Goal: Task Accomplishment & Management: Complete application form

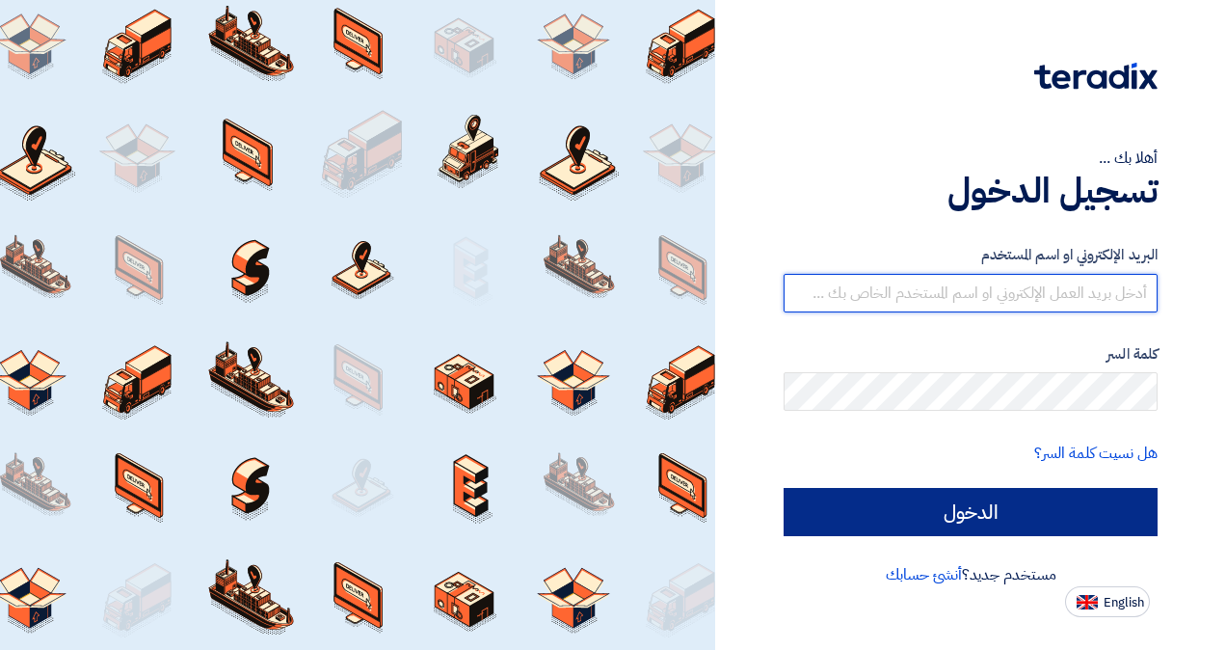
type input "[EMAIL_ADDRESS][DOMAIN_NAME]"
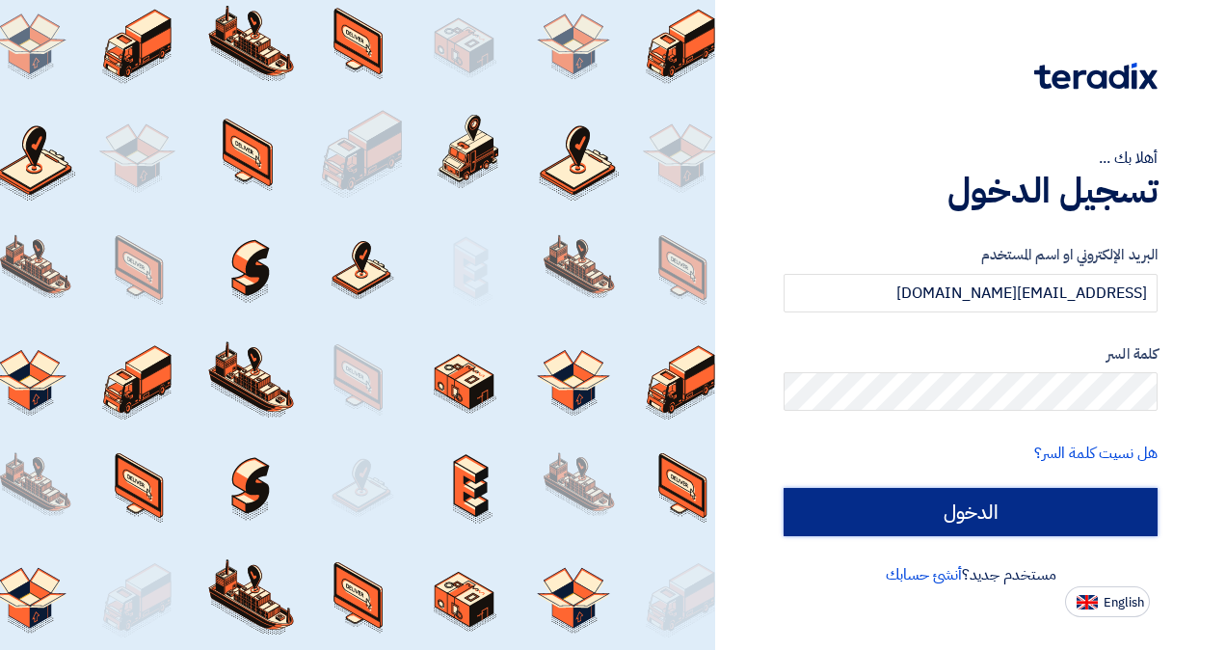
click at [1015, 515] on input "الدخول" at bounding box center [971, 512] width 374 height 48
type input "Sign in"
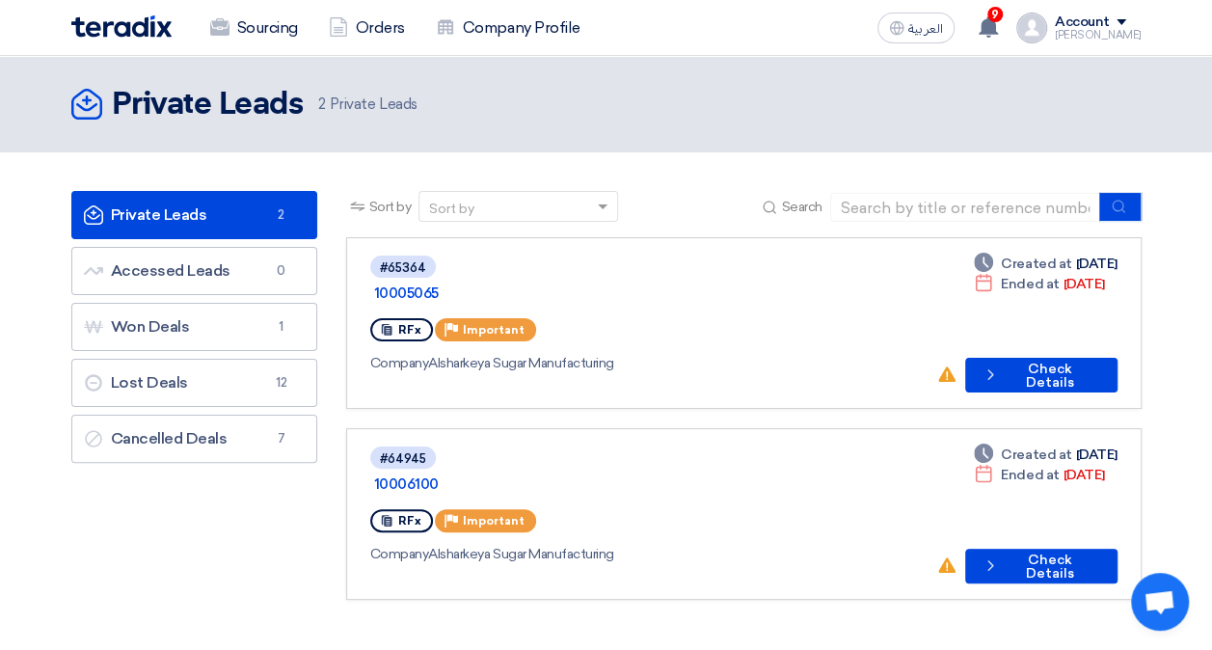
click at [1126, 20] on span at bounding box center [1121, 22] width 10 height 6
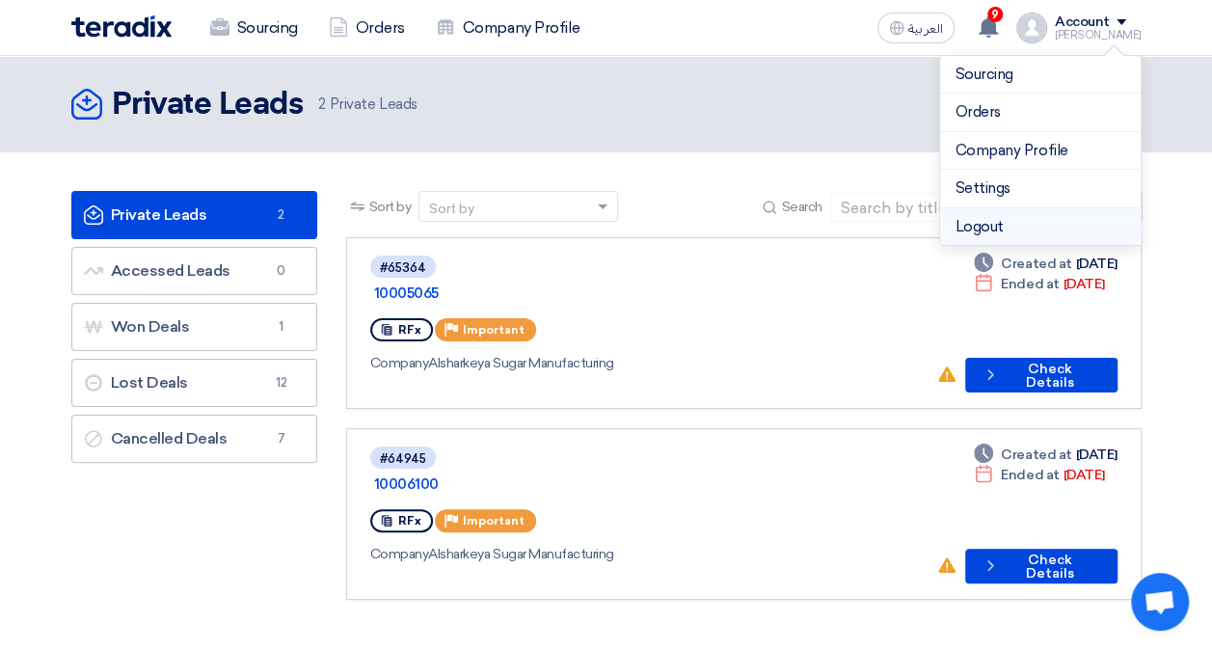
click at [1037, 213] on li "Logout" at bounding box center [1040, 227] width 201 height 38
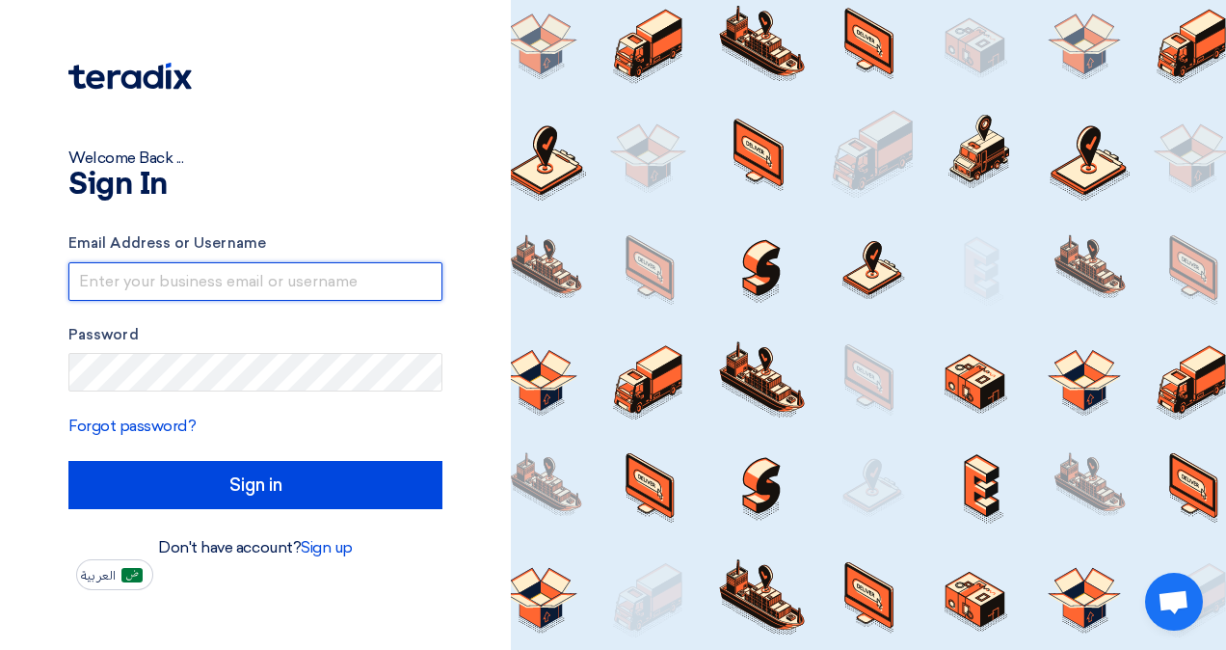
type input "[EMAIL_ADDRESS][DOMAIN_NAME]"
drag, startPoint x: 324, startPoint y: 278, endPoint x: 0, endPoint y: 251, distance: 325.0
click at [0, 251] on html "Welcome Back ... Sign In Email Address or Username [EMAIL_ADDRESS][DOMAIN_NAME]…" at bounding box center [613, 325] width 1226 height 650
type input "m"
paste input "[EMAIL_ADDRESS][DOMAIN_NAME]"
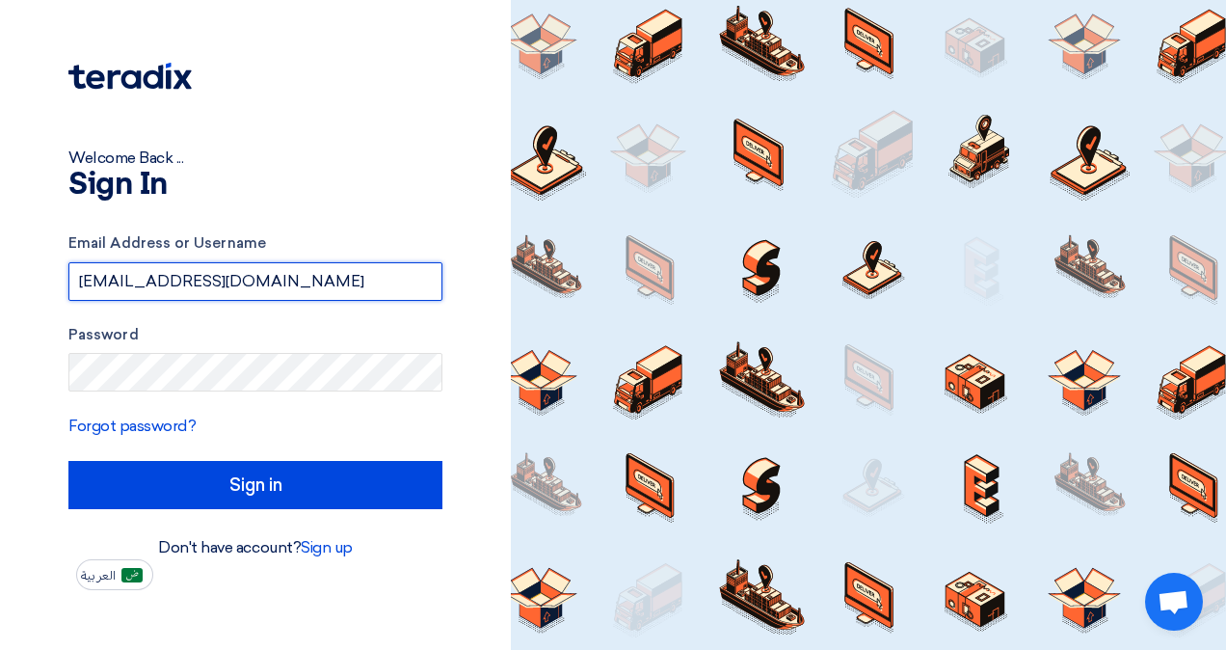
type input "[EMAIL_ADDRESS][DOMAIN_NAME]"
click at [256, 345] on div "Password" at bounding box center [255, 358] width 374 height 68
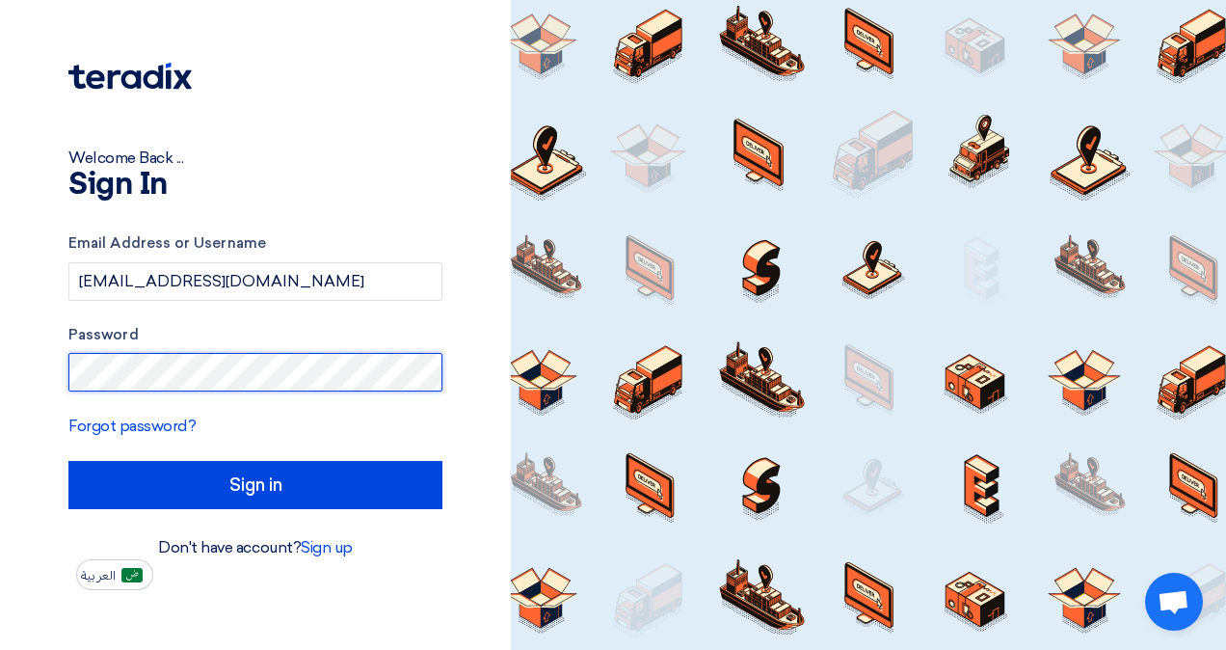
click at [0, 378] on html "Welcome Back ... Sign In Email Address or Username [EMAIL_ADDRESS][DOMAIN_NAME]…" at bounding box center [613, 325] width 1226 height 650
click at [507, 573] on div "Welcome Back ... Sign In Email Address or Username [EMAIL_ADDRESS][DOMAIN_NAME]…" at bounding box center [255, 325] width 511 height 650
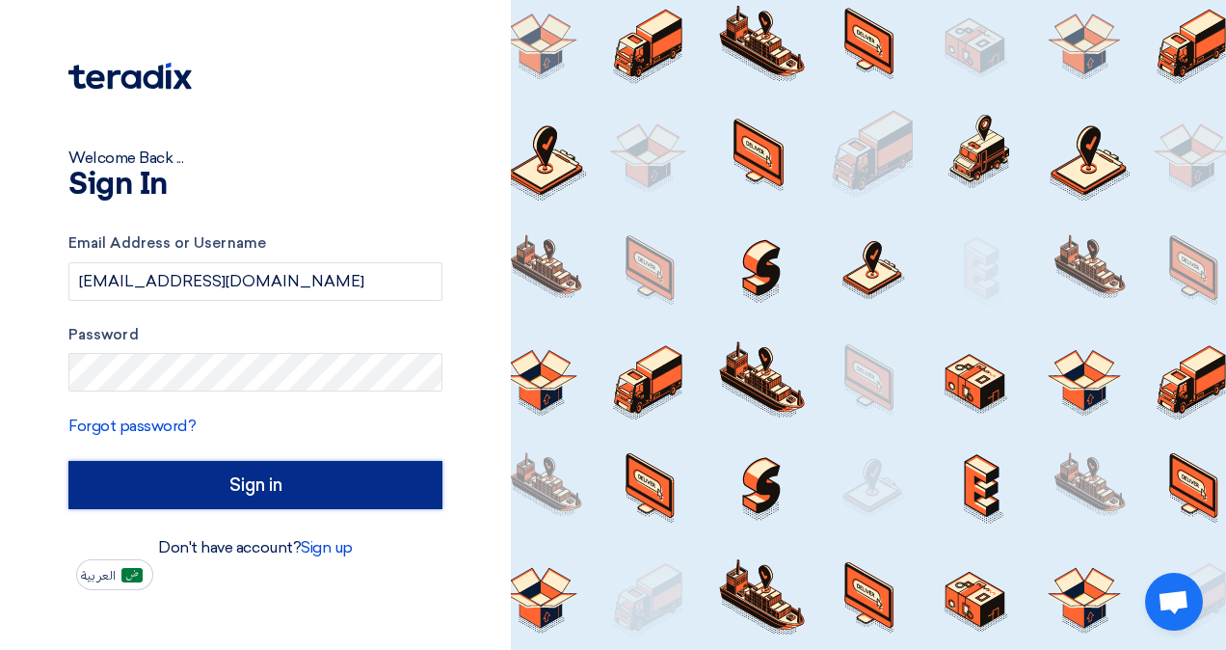
click at [324, 481] on input "Sign in" at bounding box center [255, 485] width 374 height 48
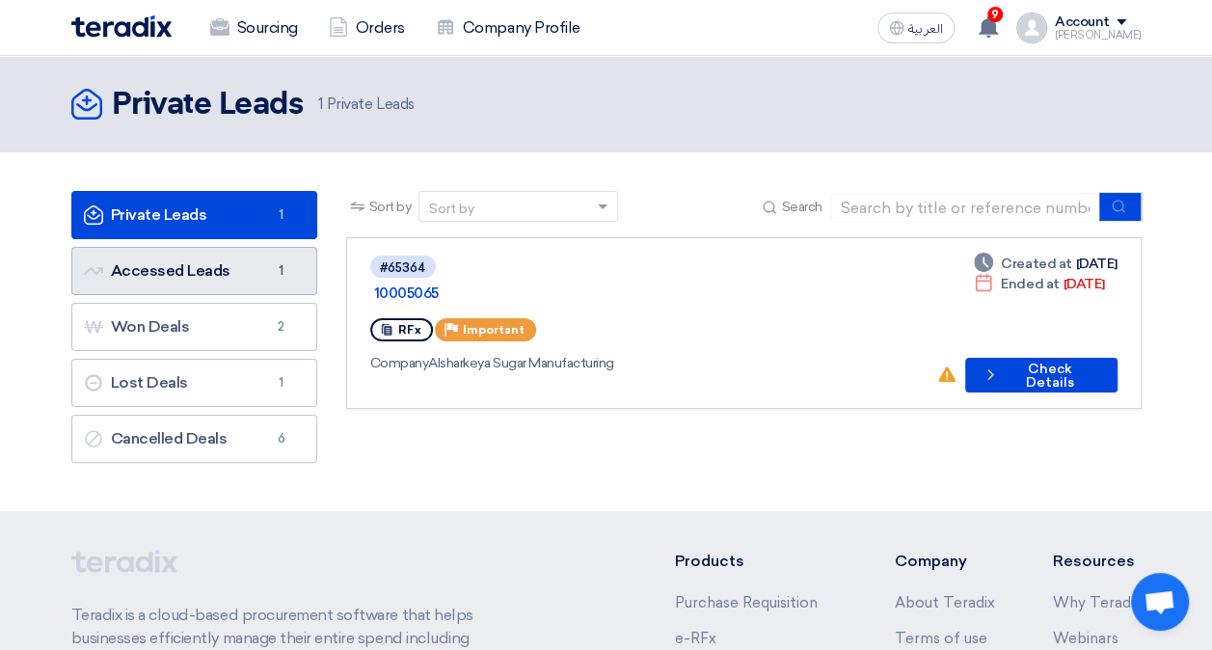
click at [227, 272] on link "Accessed Leads Accessed Leads 1" at bounding box center [194, 271] width 246 height 48
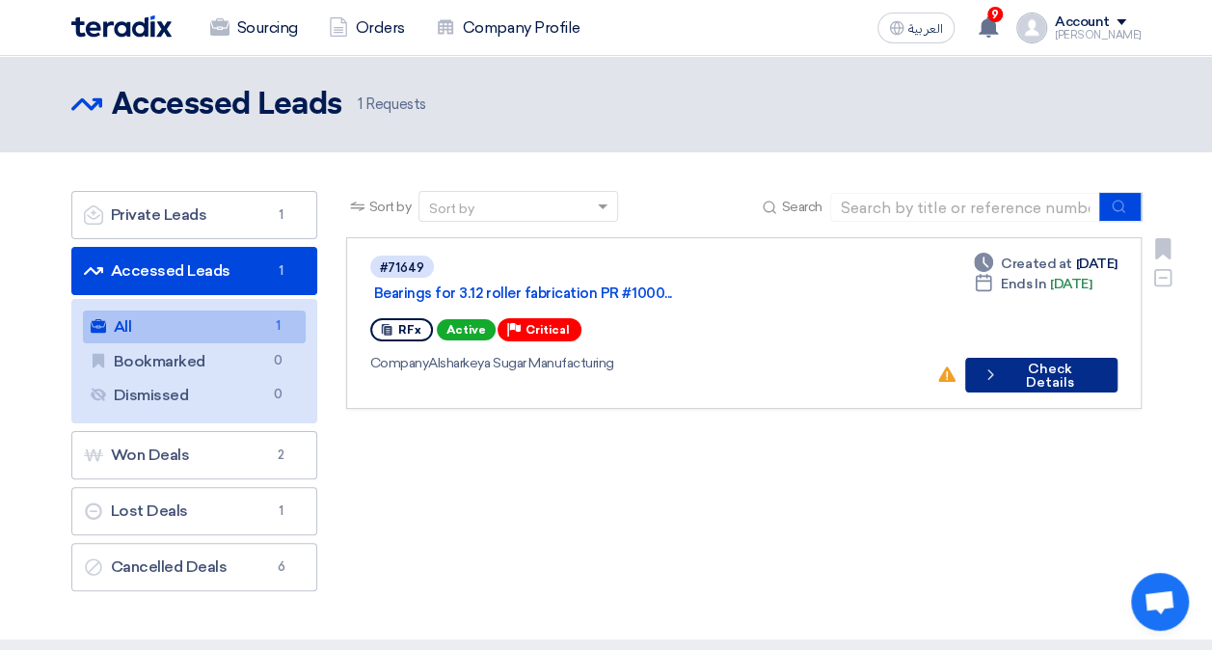
click at [1033, 358] on button "Check details Check Details" at bounding box center [1041, 375] width 152 height 35
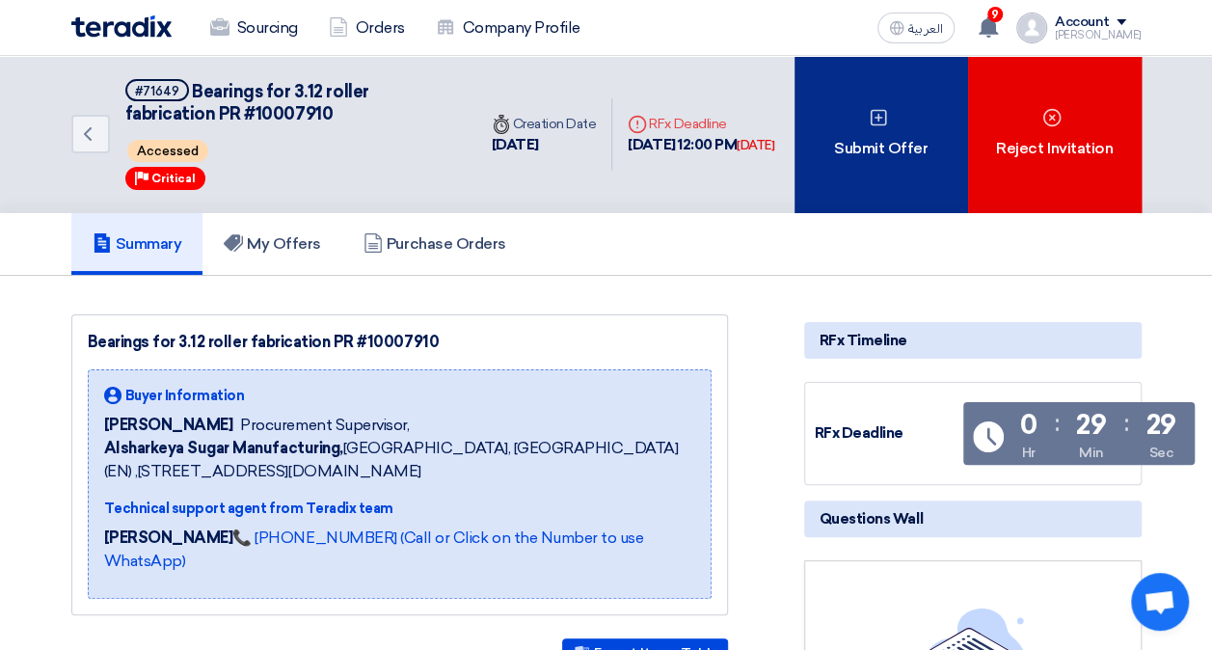
click at [870, 135] on div "Submit Offer" at bounding box center [881, 134] width 174 height 157
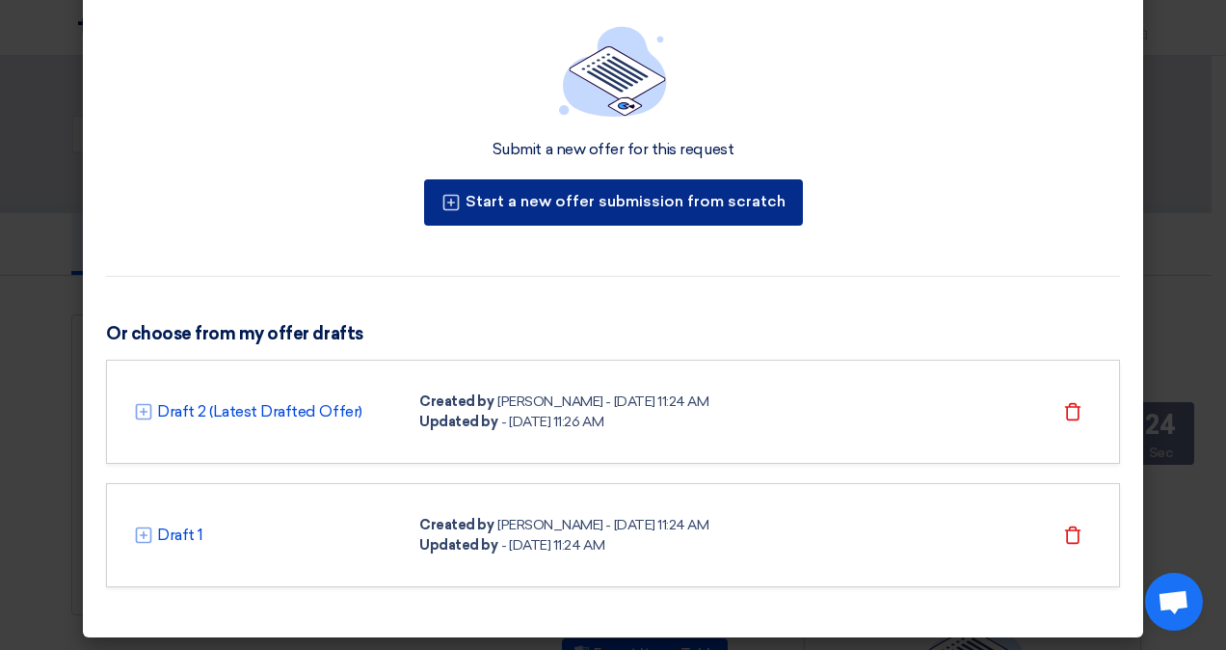
scroll to position [98, 0]
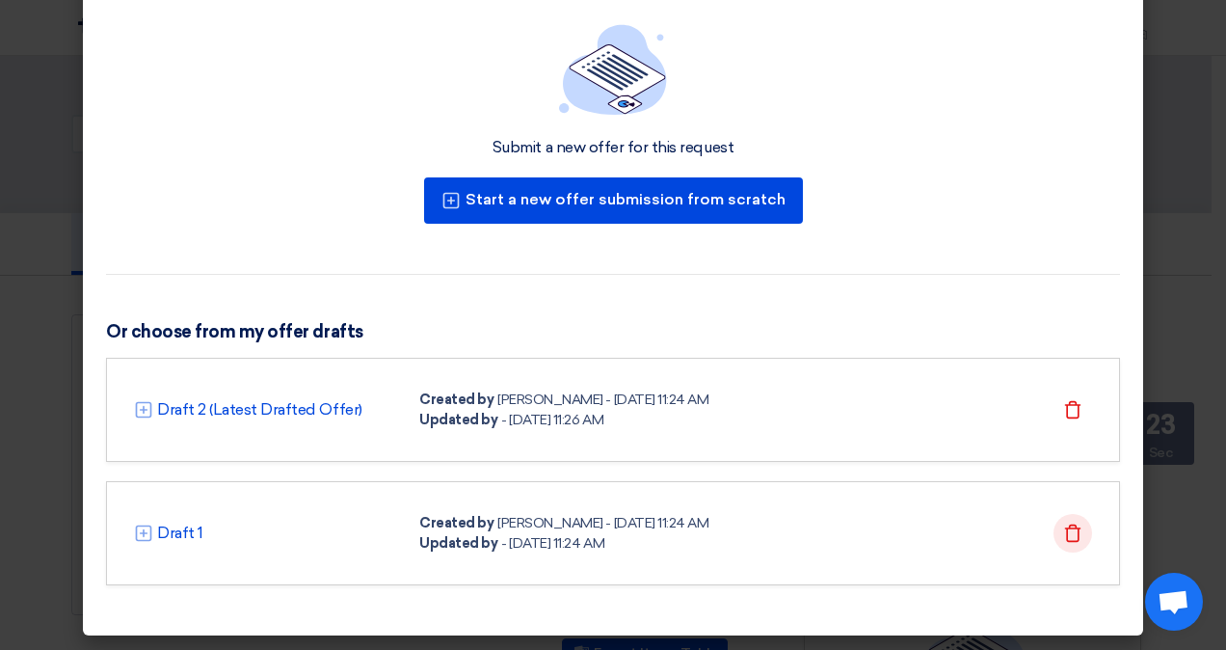
click at [1063, 524] on icon "Delete" at bounding box center [1072, 532] width 19 height 19
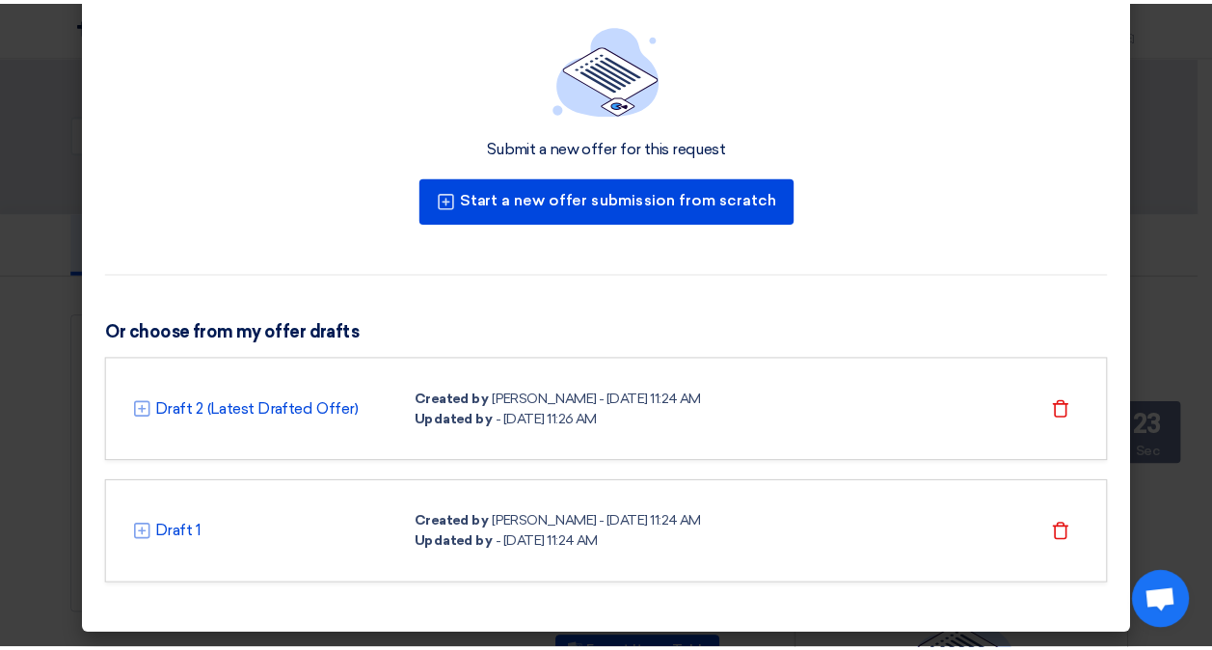
scroll to position [0, 0]
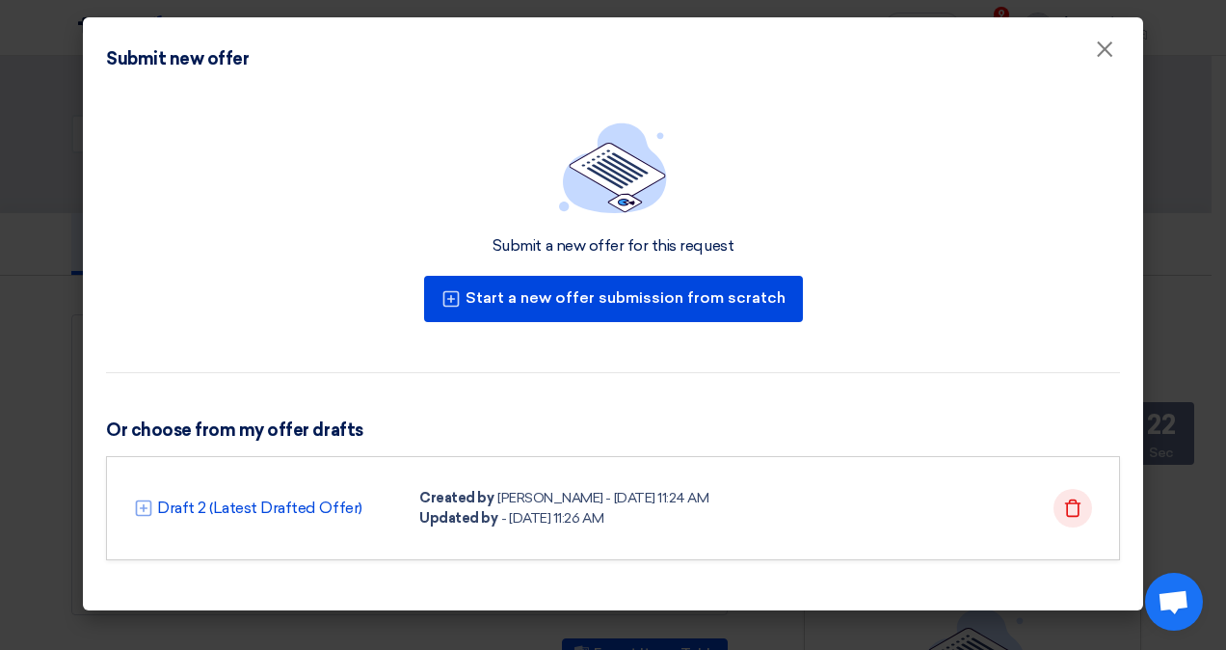
click at [1070, 503] on icon "Delete" at bounding box center [1072, 507] width 19 height 19
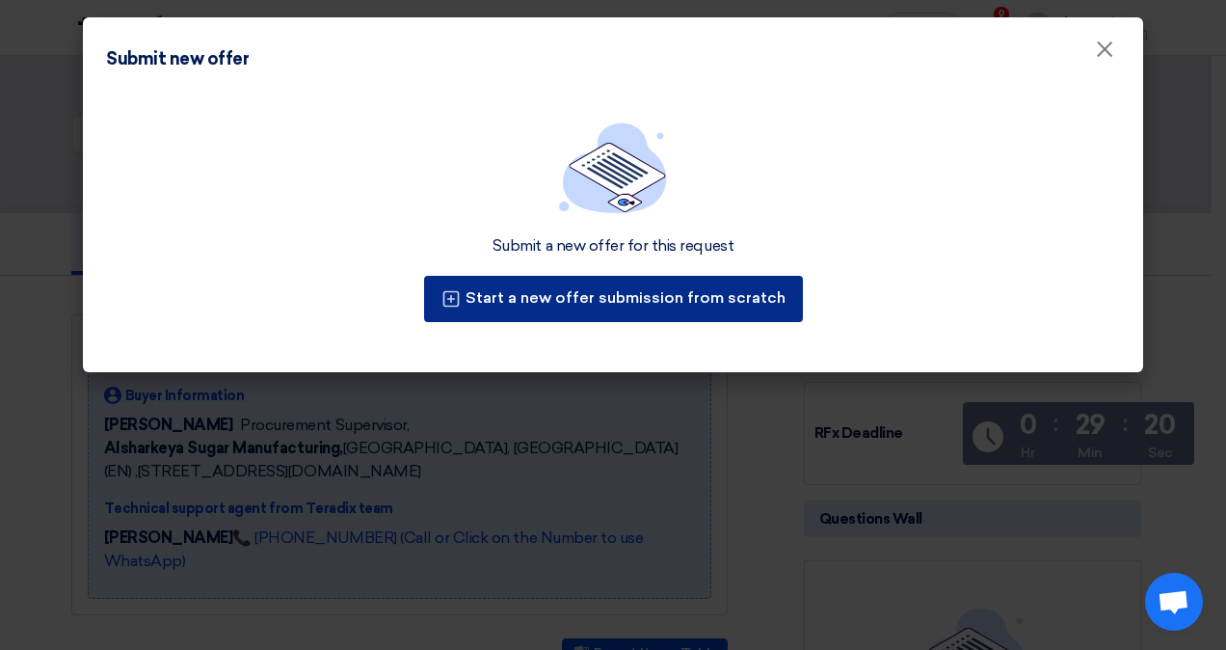
click at [629, 293] on button "Start a new offer submission from scratch" at bounding box center [613, 299] width 379 height 46
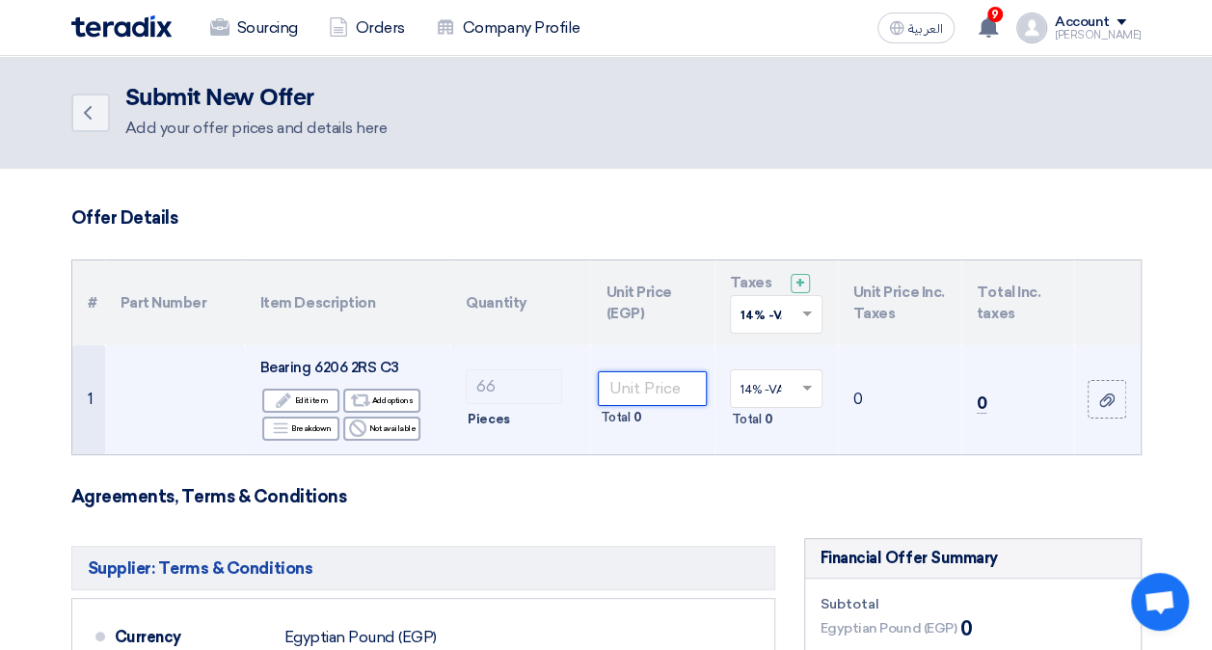
click at [638, 398] on input "number" at bounding box center [652, 388] width 108 height 35
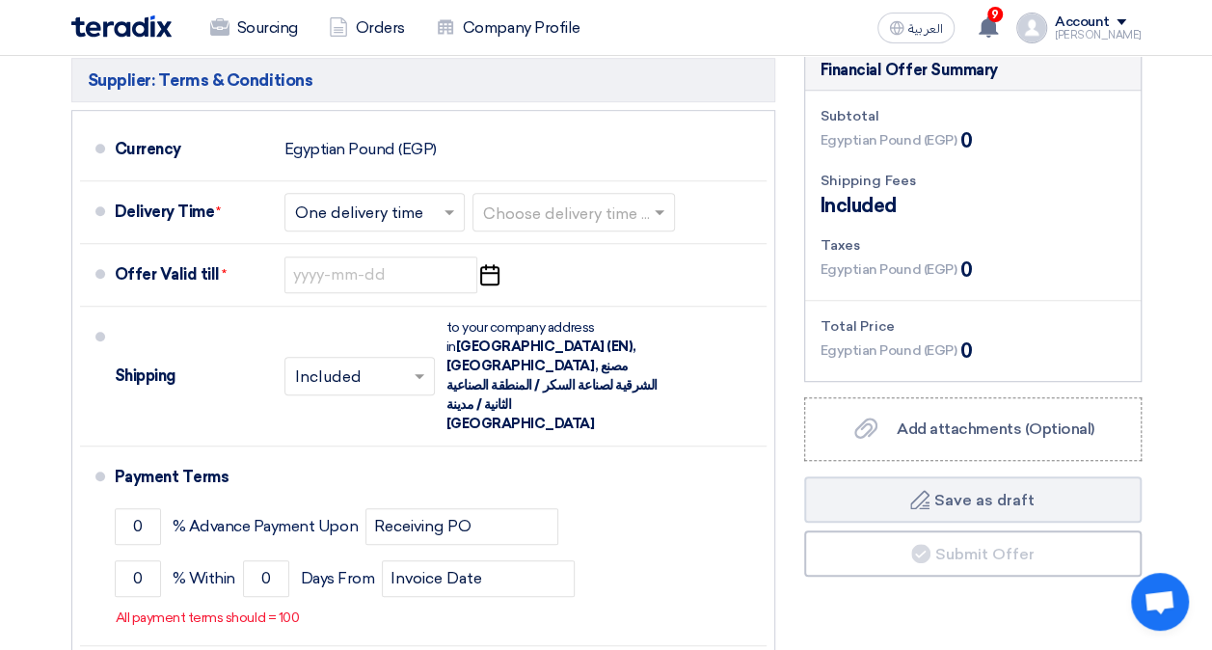
scroll to position [482, 0]
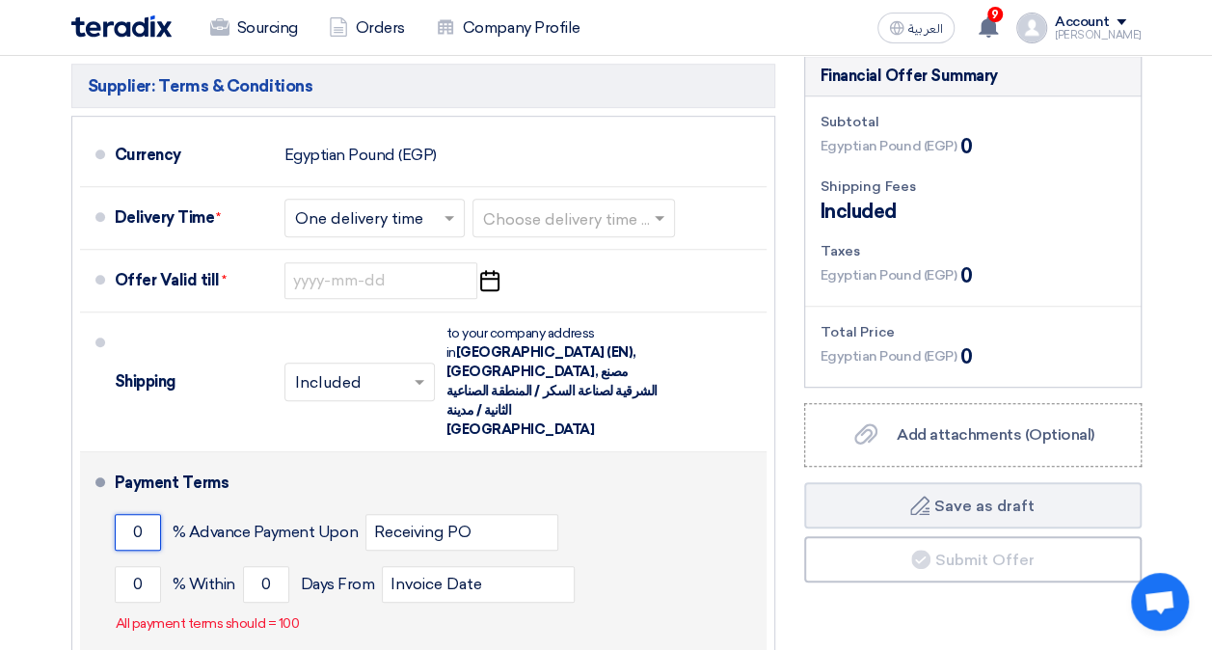
click at [138, 514] on input "0" at bounding box center [138, 532] width 46 height 37
click at [156, 566] on input "0" at bounding box center [138, 584] width 46 height 37
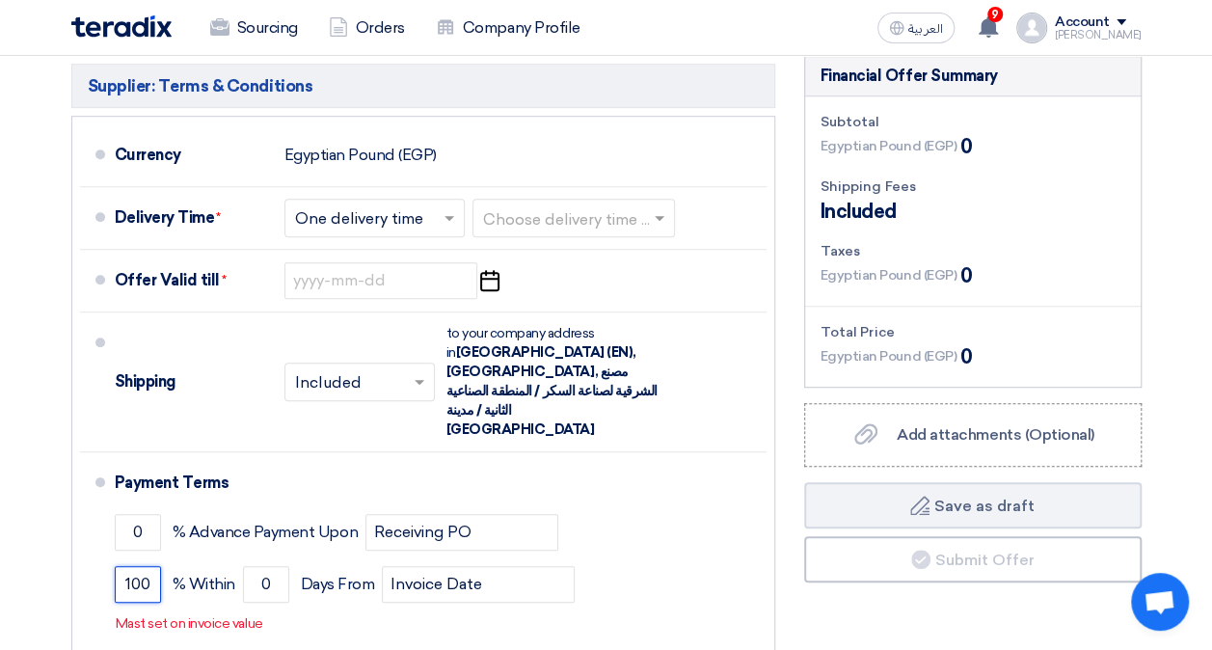
type input "100"
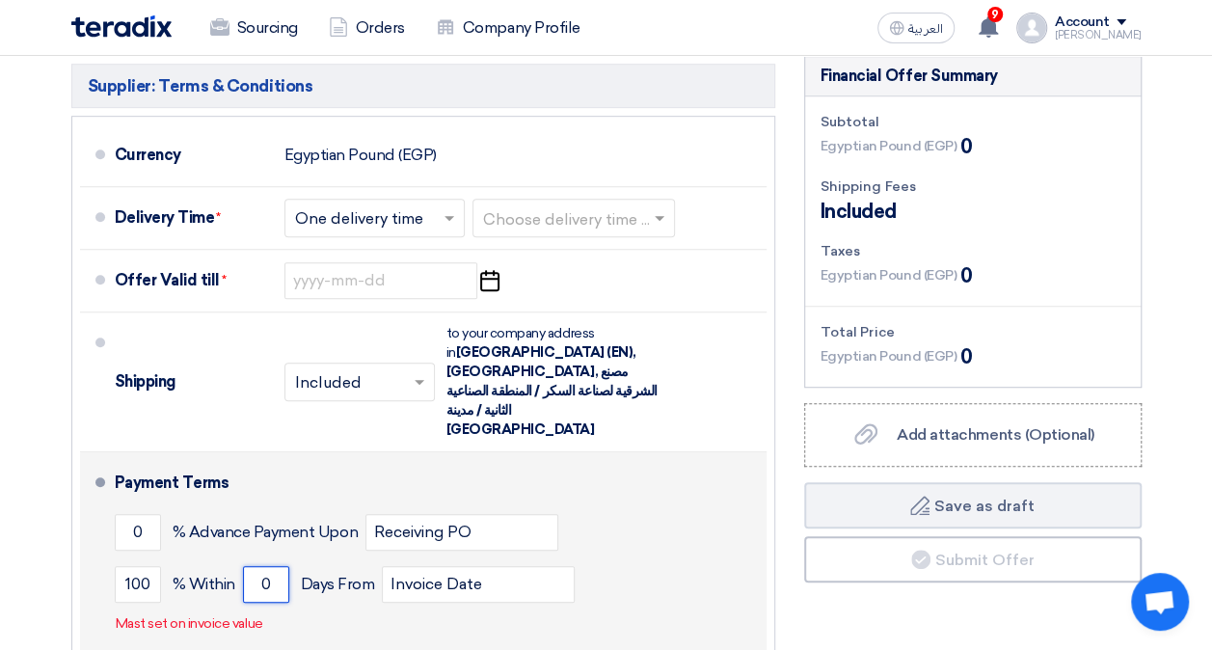
click at [278, 566] on input "0" at bounding box center [266, 584] width 46 height 37
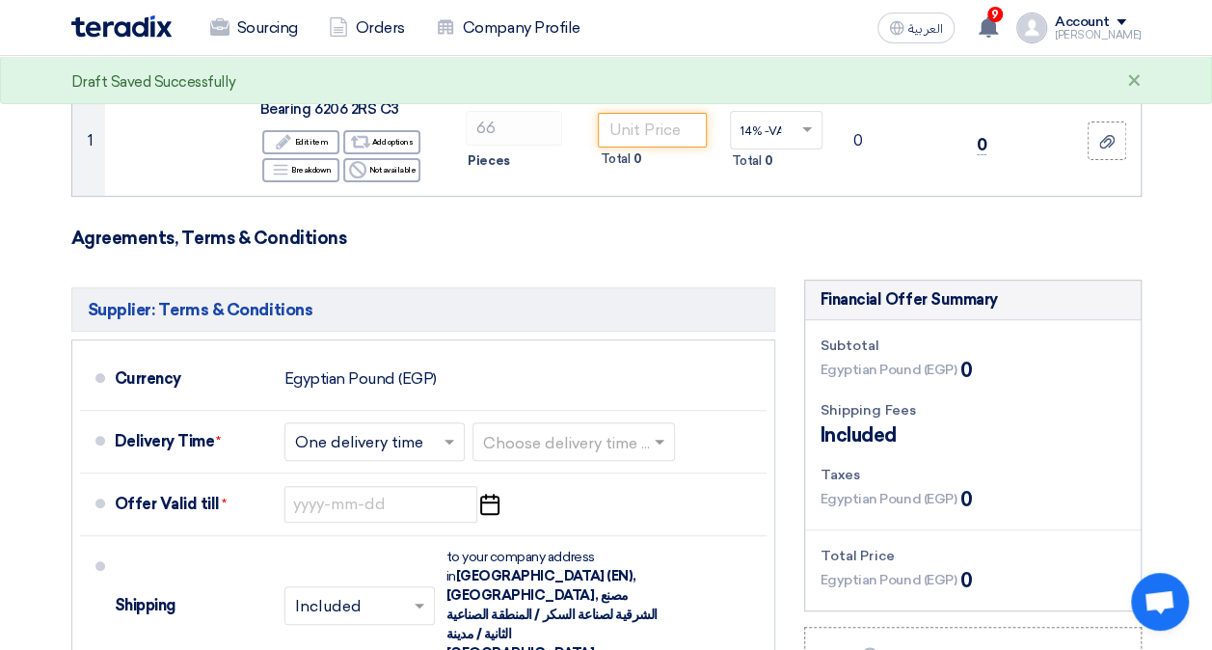
scroll to position [0, 0]
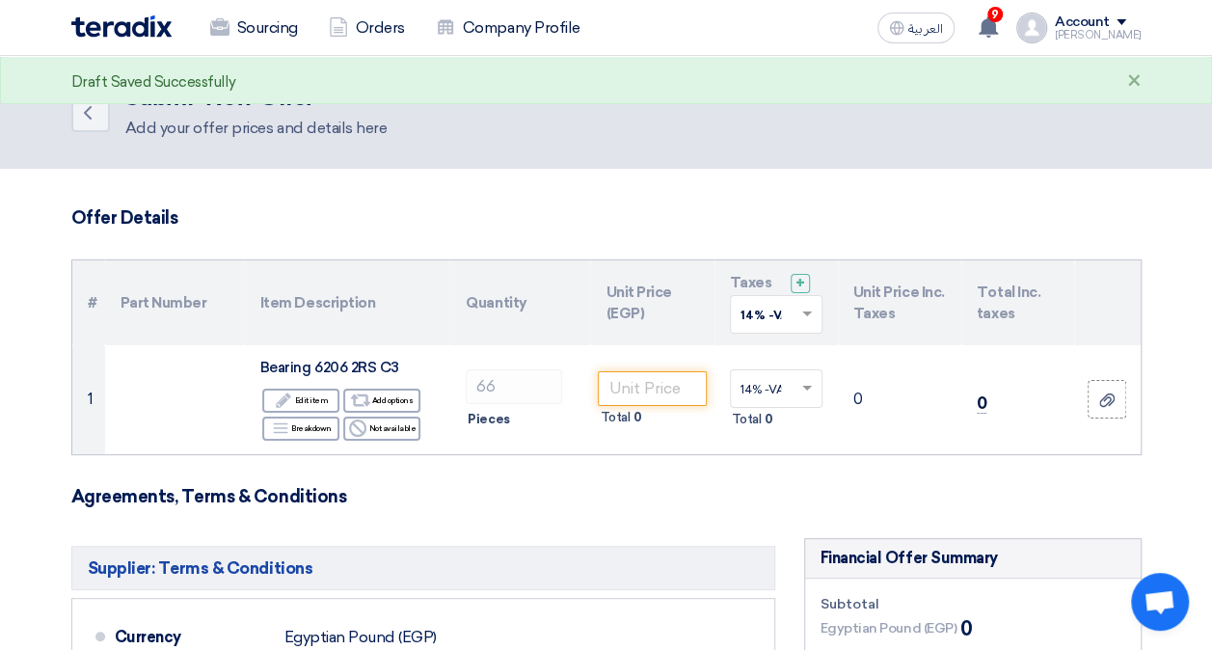
type input "30"
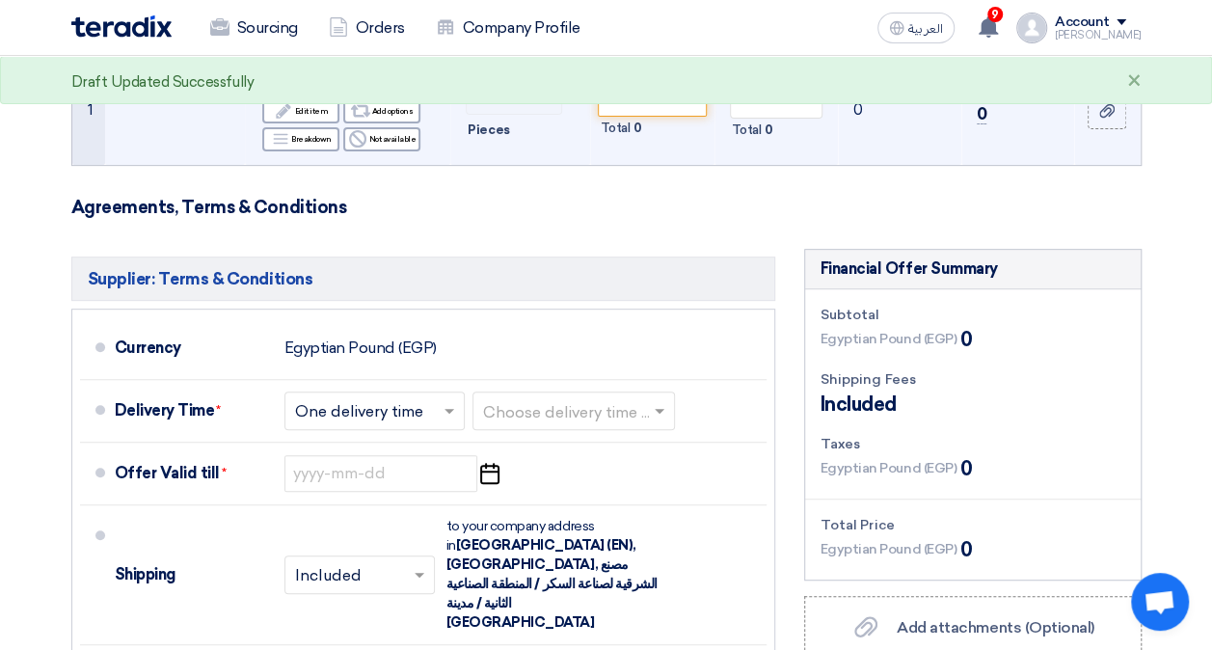
scroll to position [386, 0]
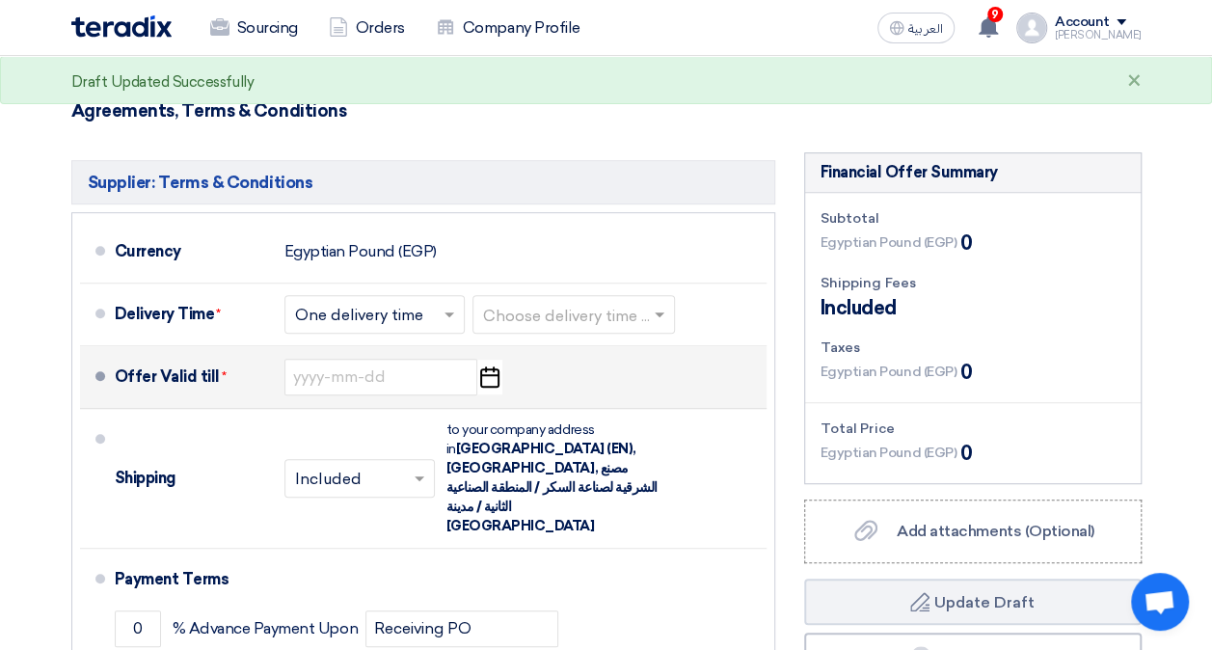
click at [480, 380] on use "button" at bounding box center [489, 376] width 19 height 21
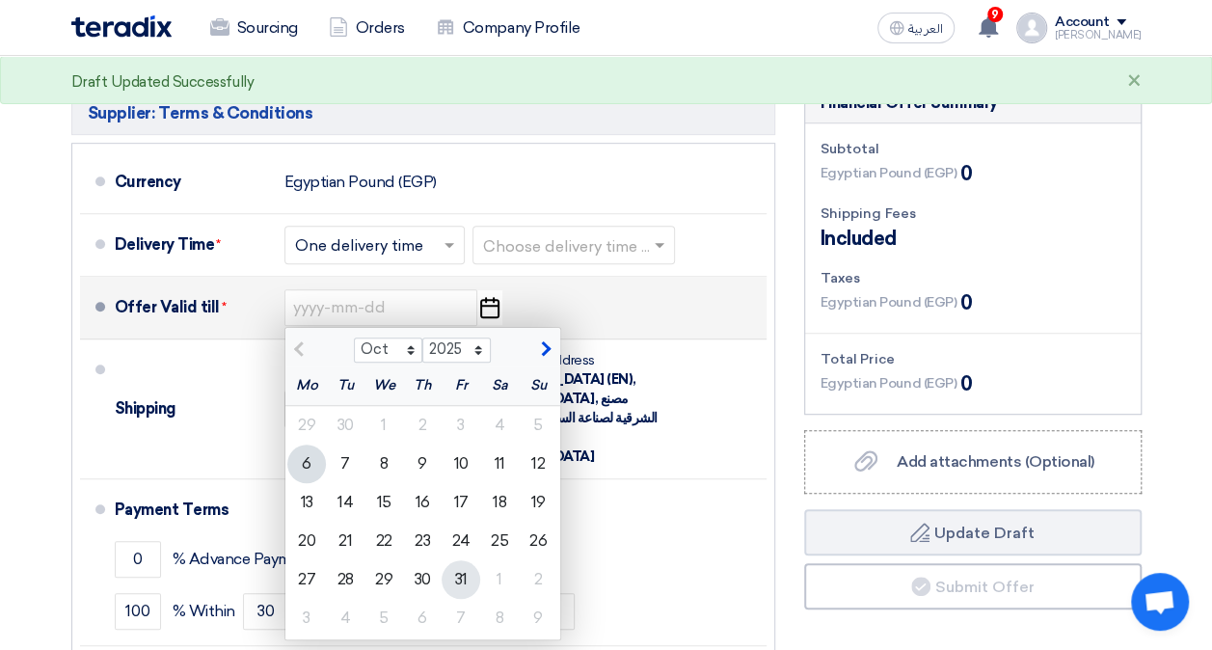
scroll to position [482, 0]
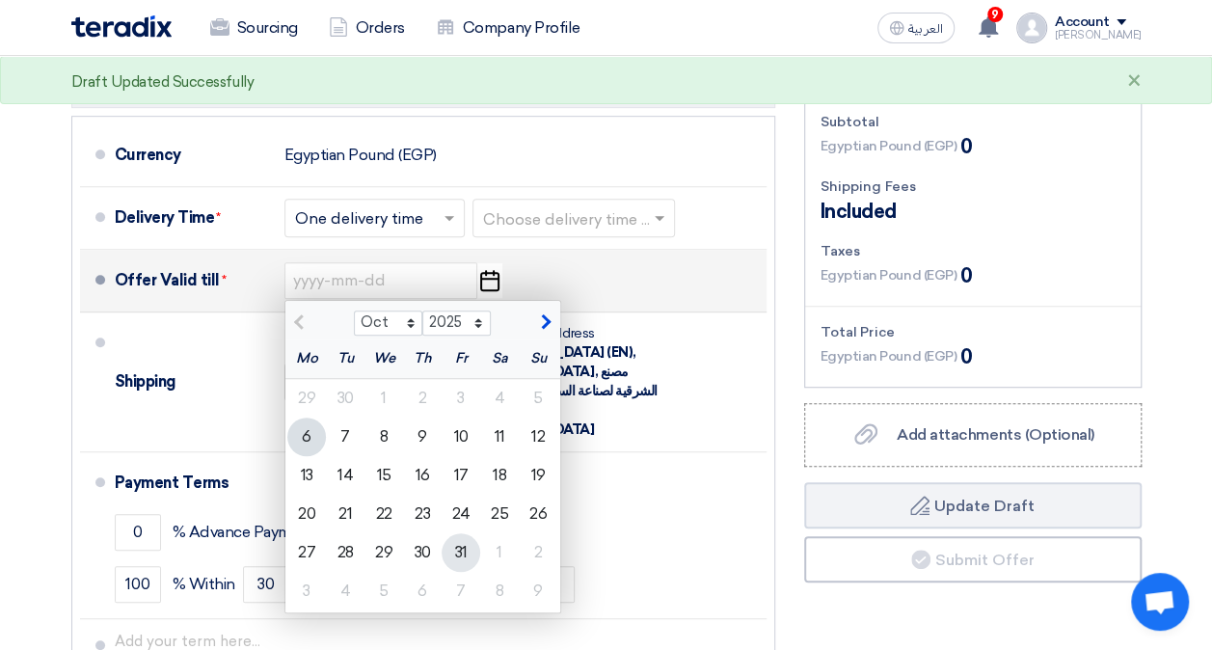
click at [465, 558] on div "31" at bounding box center [461, 552] width 39 height 39
type input "[DATE]"
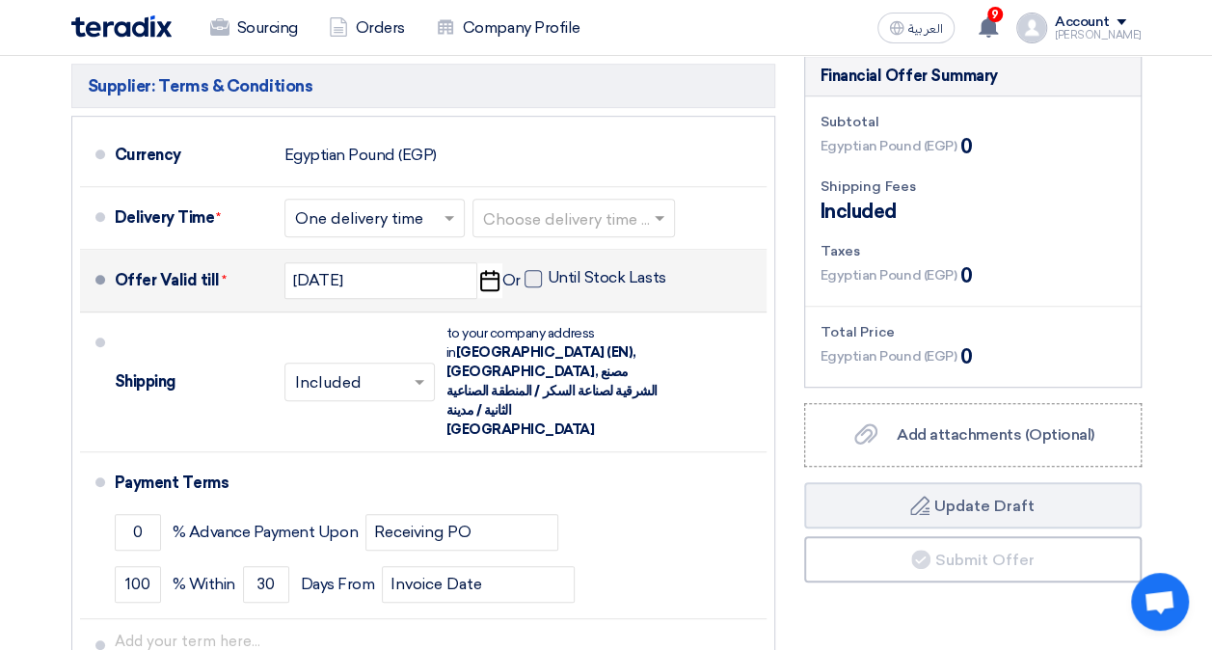
click at [532, 276] on span at bounding box center [532, 278] width 17 height 17
click at [548, 276] on input "Until Stock Lasts" at bounding box center [609, 286] width 122 height 37
checkbox input "true"
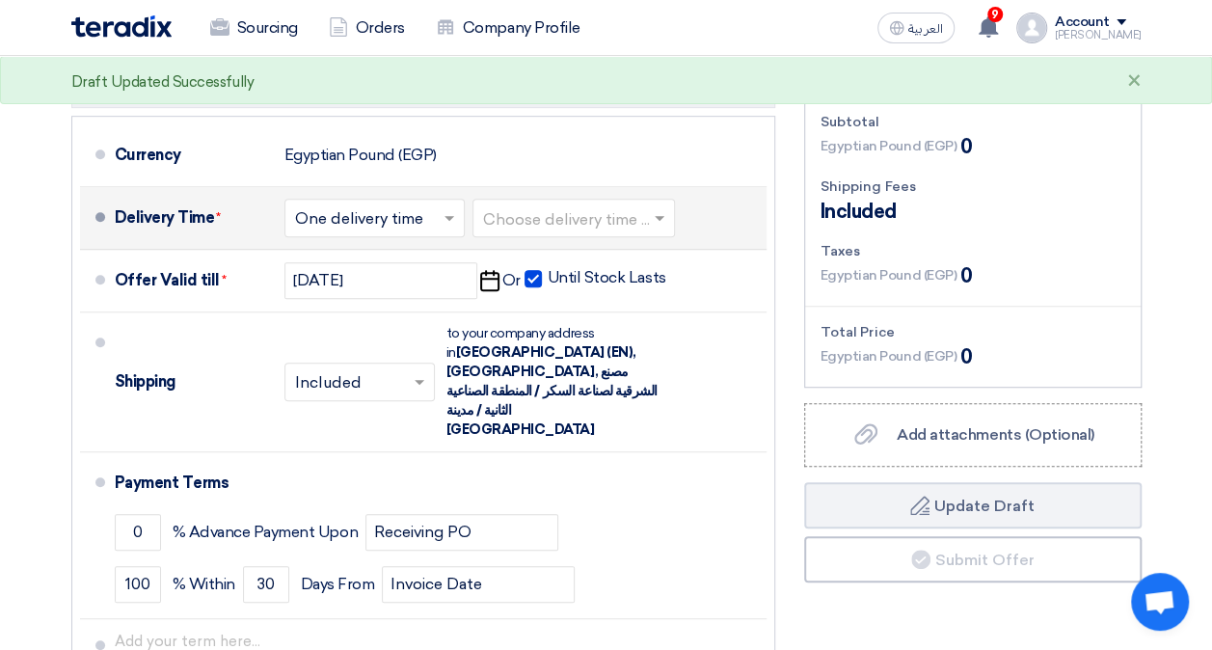
click at [364, 208] on input "text" at bounding box center [375, 219] width 161 height 28
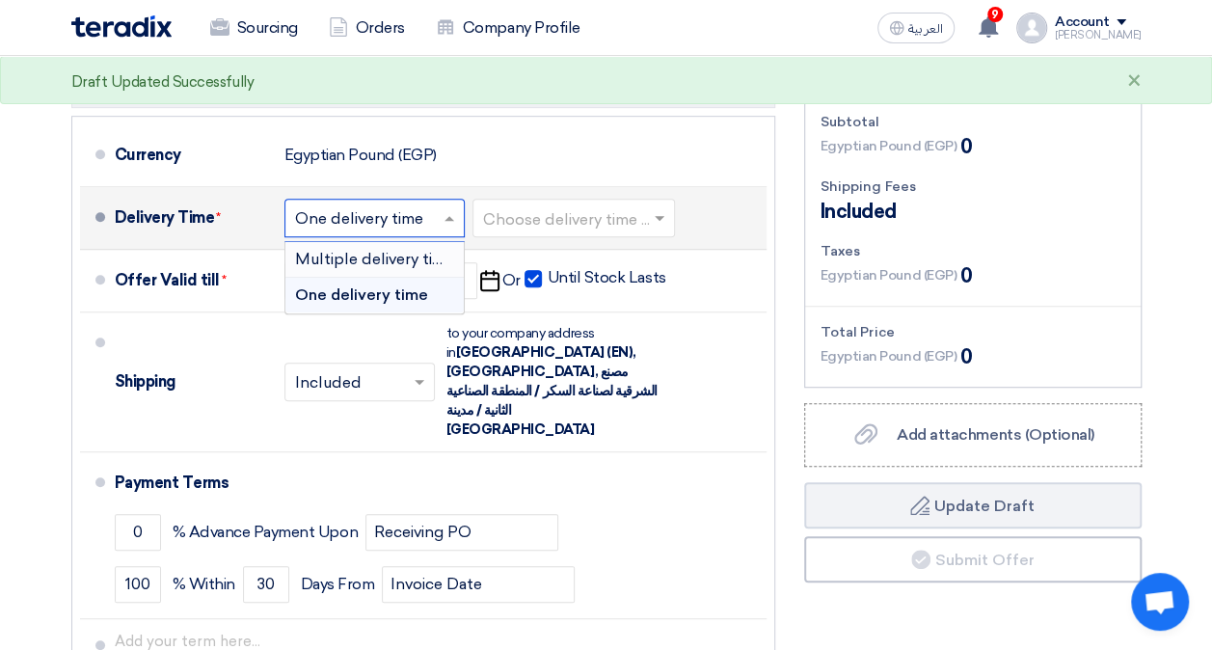
drag, startPoint x: 380, startPoint y: 219, endPoint x: 436, endPoint y: 218, distance: 55.9
click at [381, 219] on input "text" at bounding box center [375, 219] width 161 height 28
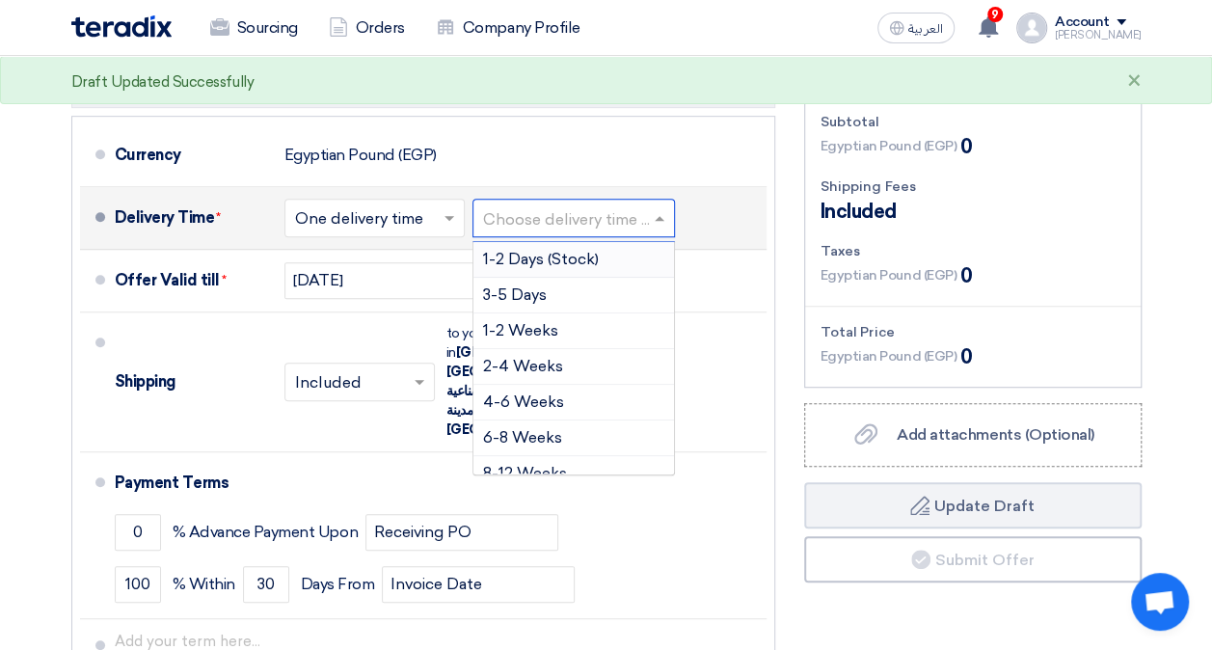
click at [571, 216] on input "text" at bounding box center [574, 219] width 183 height 28
click at [550, 262] on span "1-2 Days (Stock)" at bounding box center [541, 259] width 116 height 18
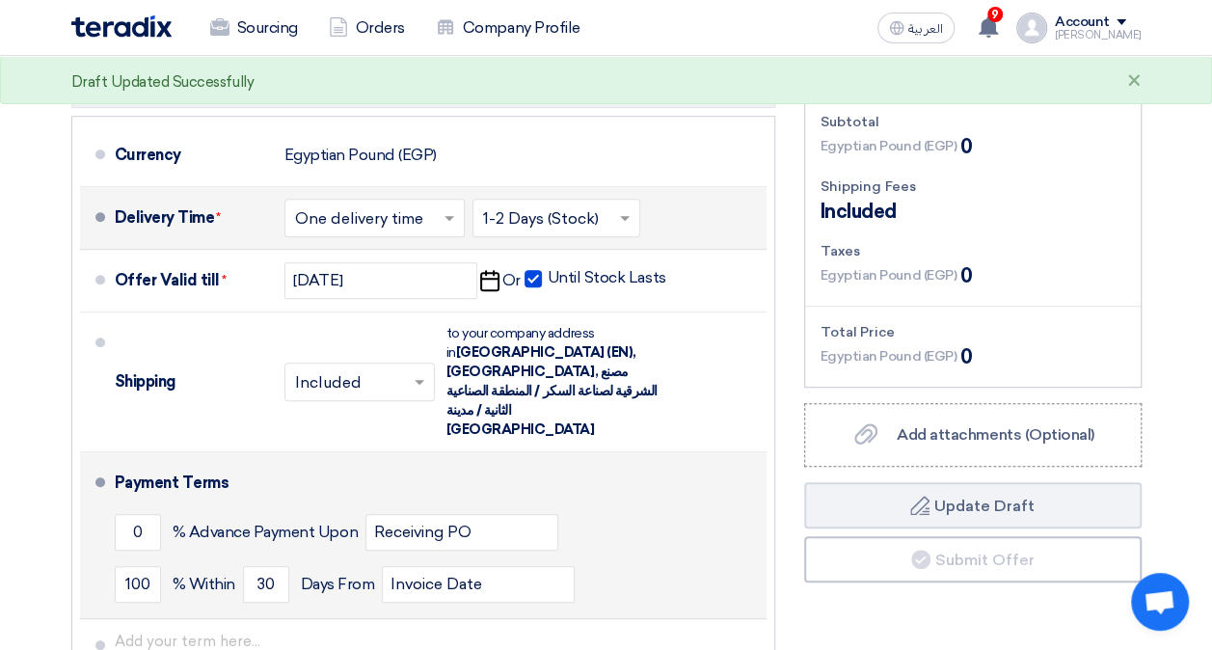
click at [659, 506] on div "0 % Advance Payment Upon Receiving PO" at bounding box center [437, 532] width 644 height 52
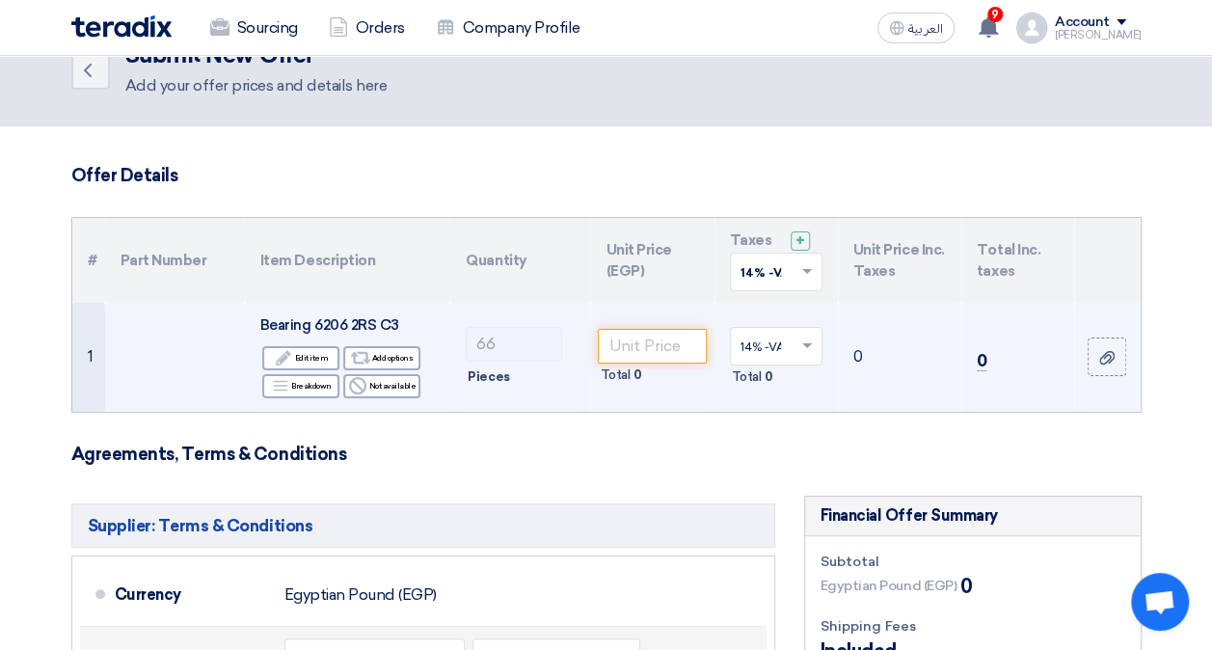
scroll to position [0, 0]
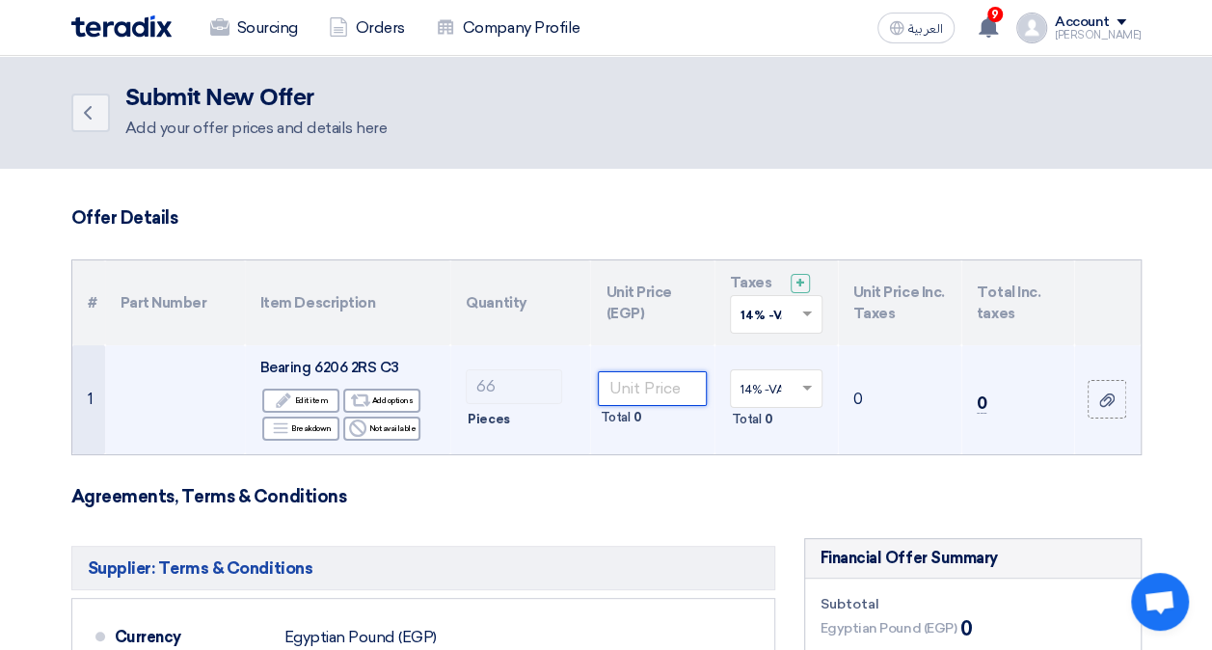
click at [622, 389] on input "number" at bounding box center [652, 388] width 108 height 35
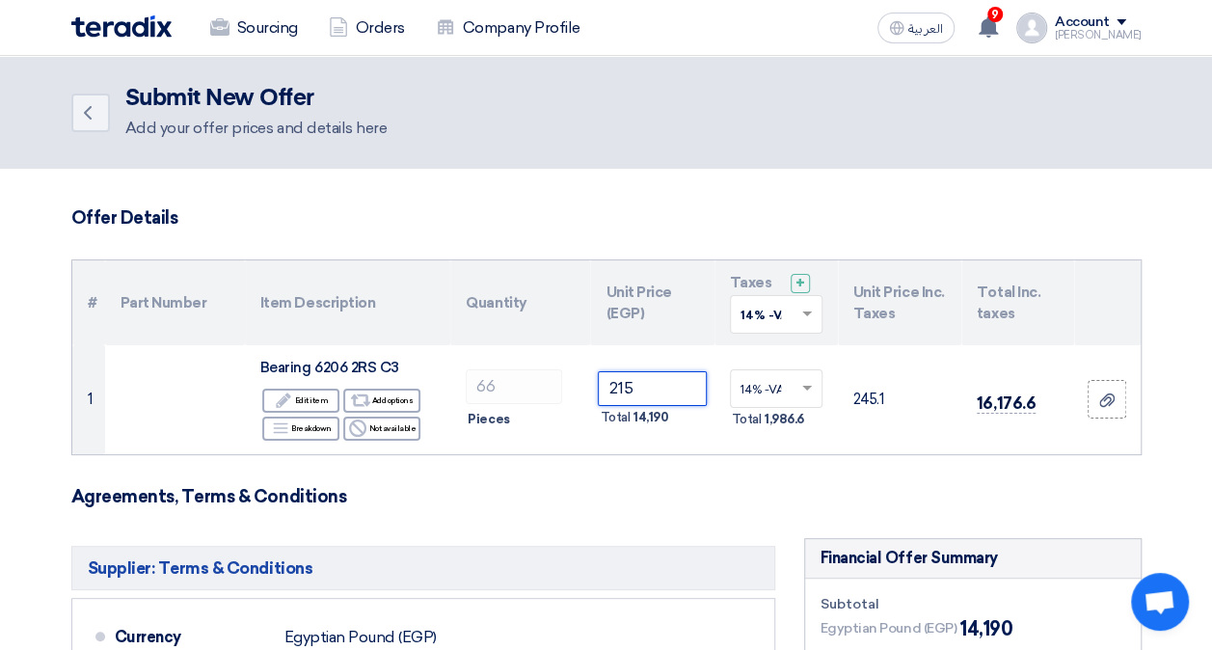
type input "215"
click at [747, 494] on h3 "Agreements, Terms & Conditions" at bounding box center [606, 496] width 1070 height 21
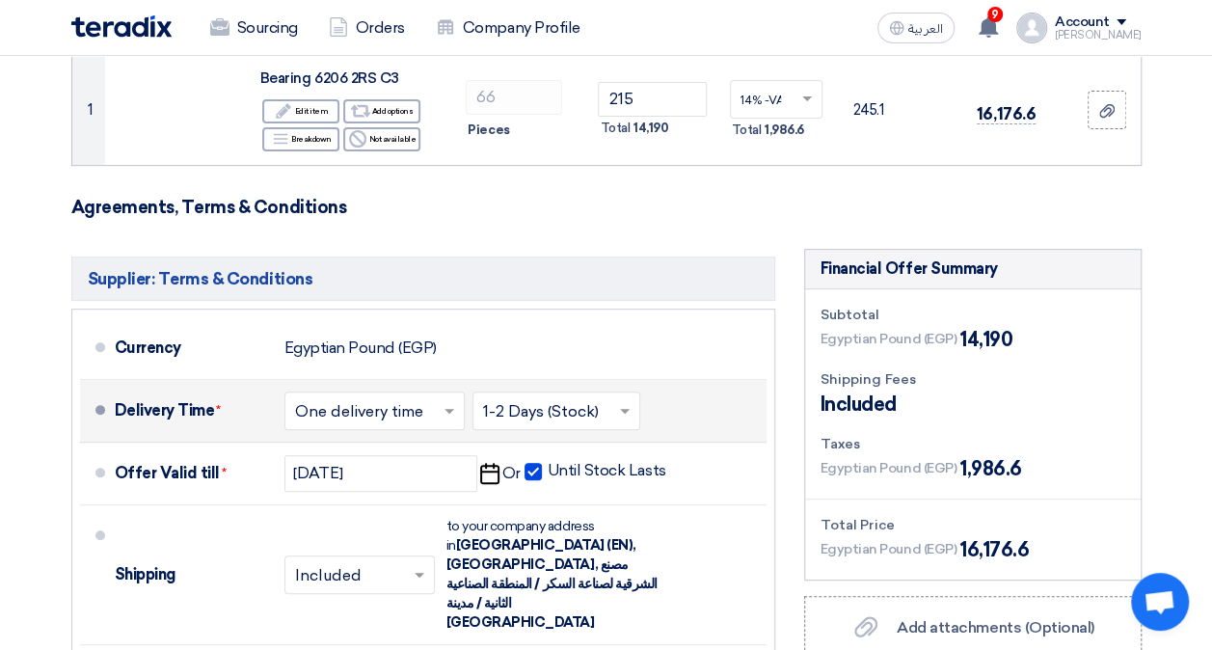
scroll to position [386, 0]
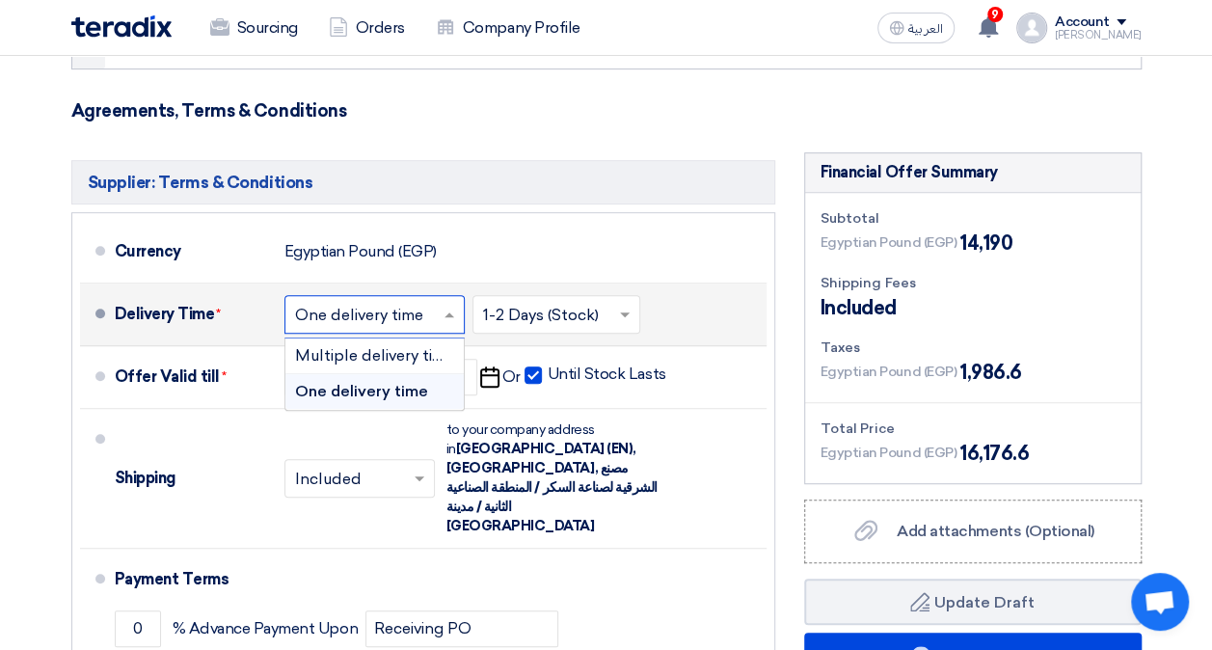
click at [437, 309] on input "text" at bounding box center [375, 316] width 161 height 28
click at [343, 391] on span "One delivery time" at bounding box center [361, 391] width 133 height 18
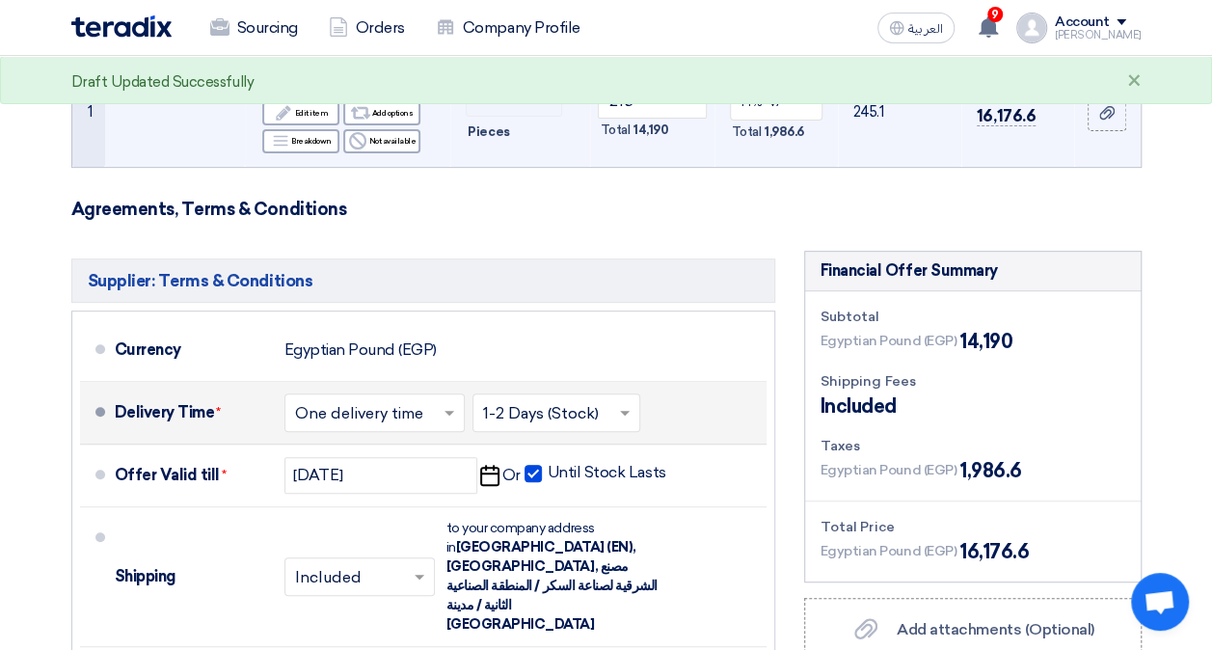
scroll to position [289, 0]
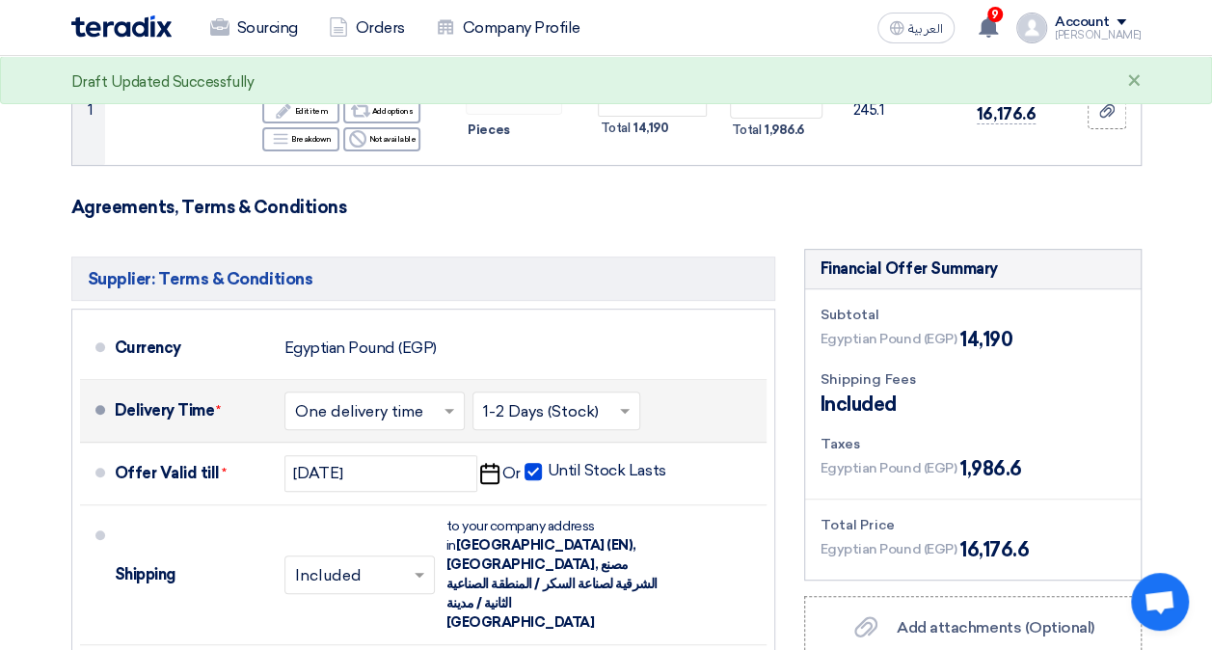
click at [609, 405] on input "text" at bounding box center [557, 412] width 148 height 28
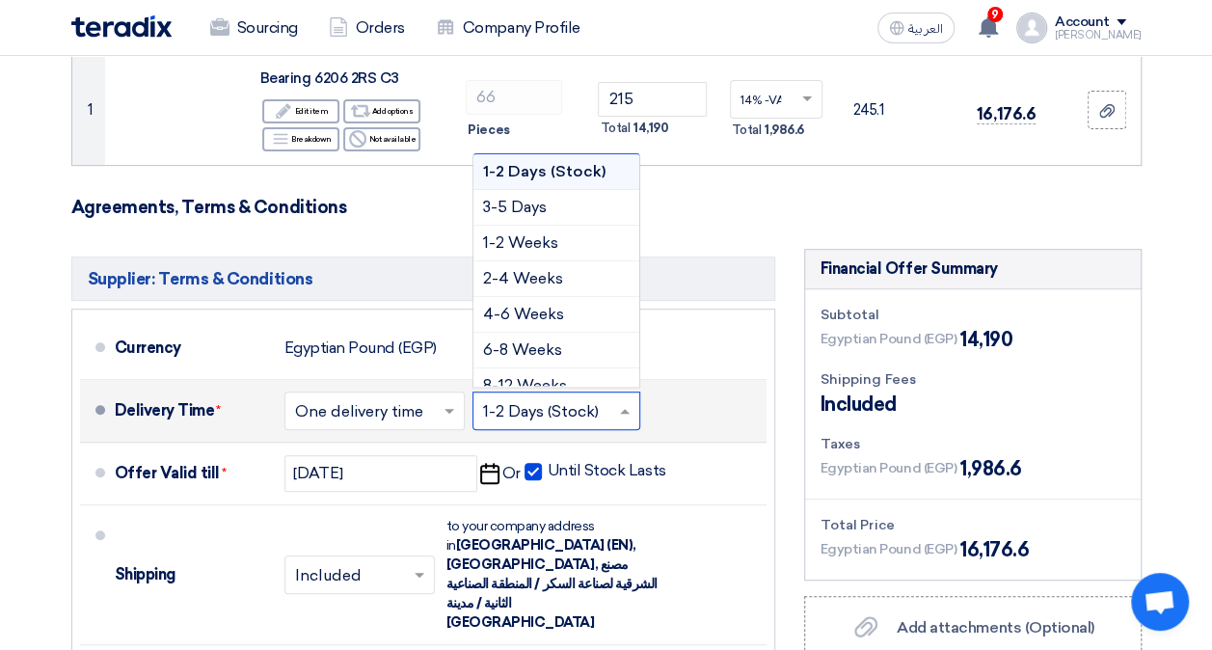
click at [534, 175] on span "1-2 Days (Stock)" at bounding box center [544, 171] width 122 height 18
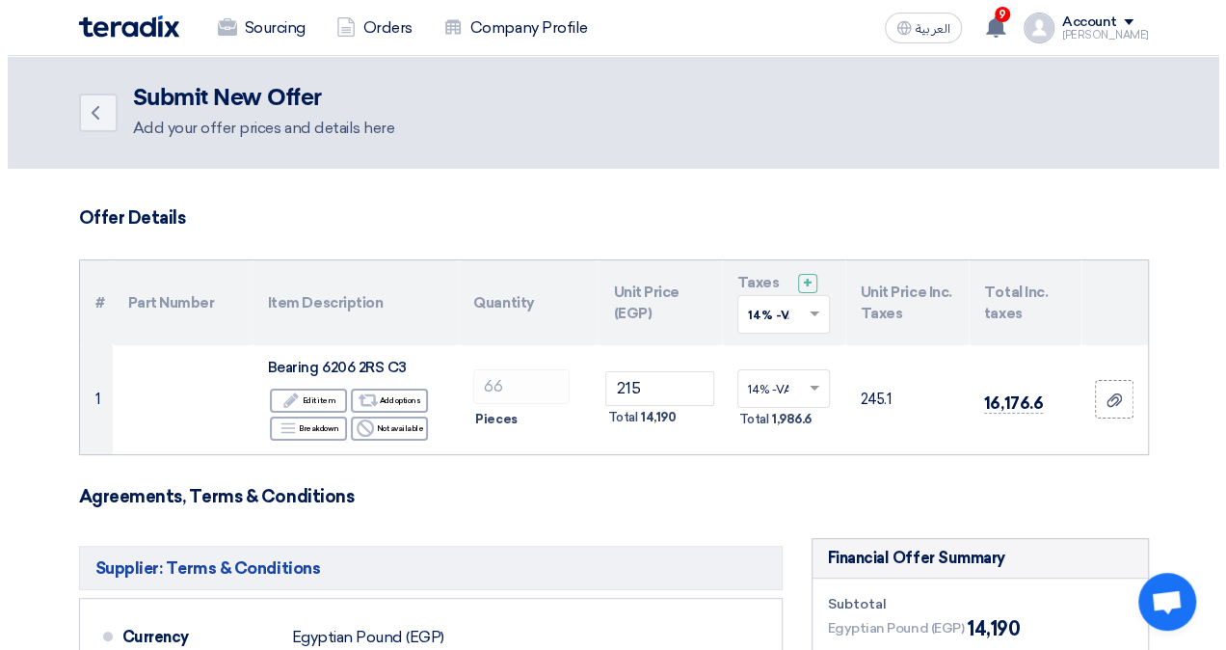
scroll to position [675, 0]
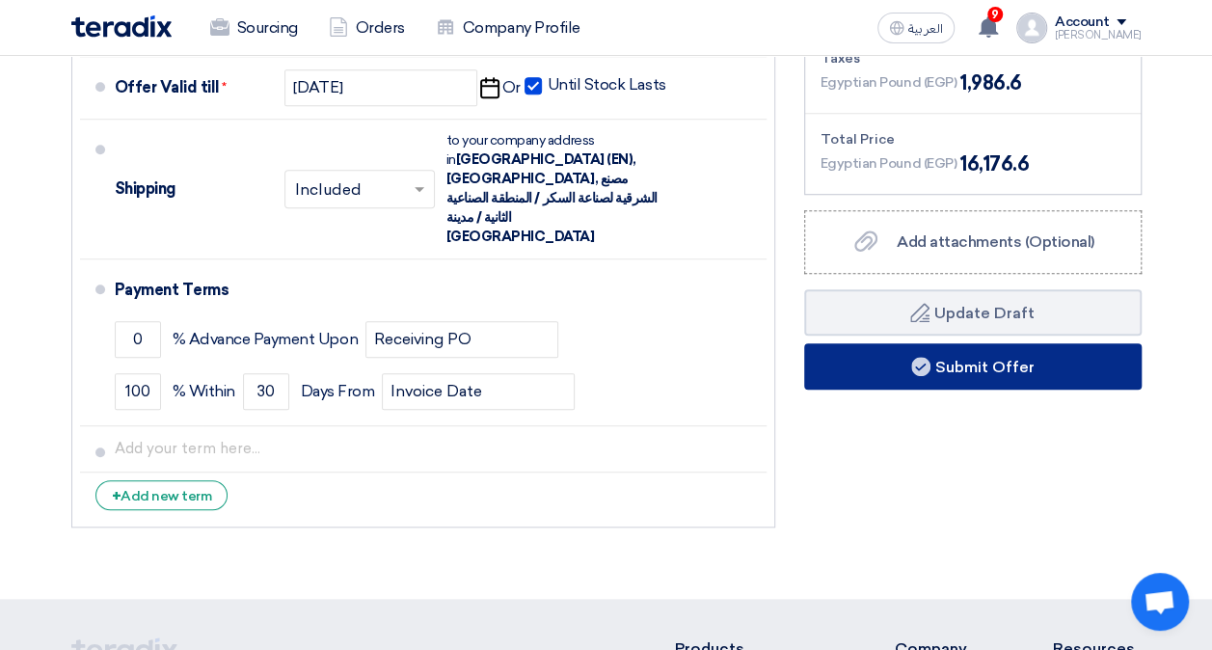
click at [999, 357] on button "Submit Offer" at bounding box center [972, 366] width 337 height 46
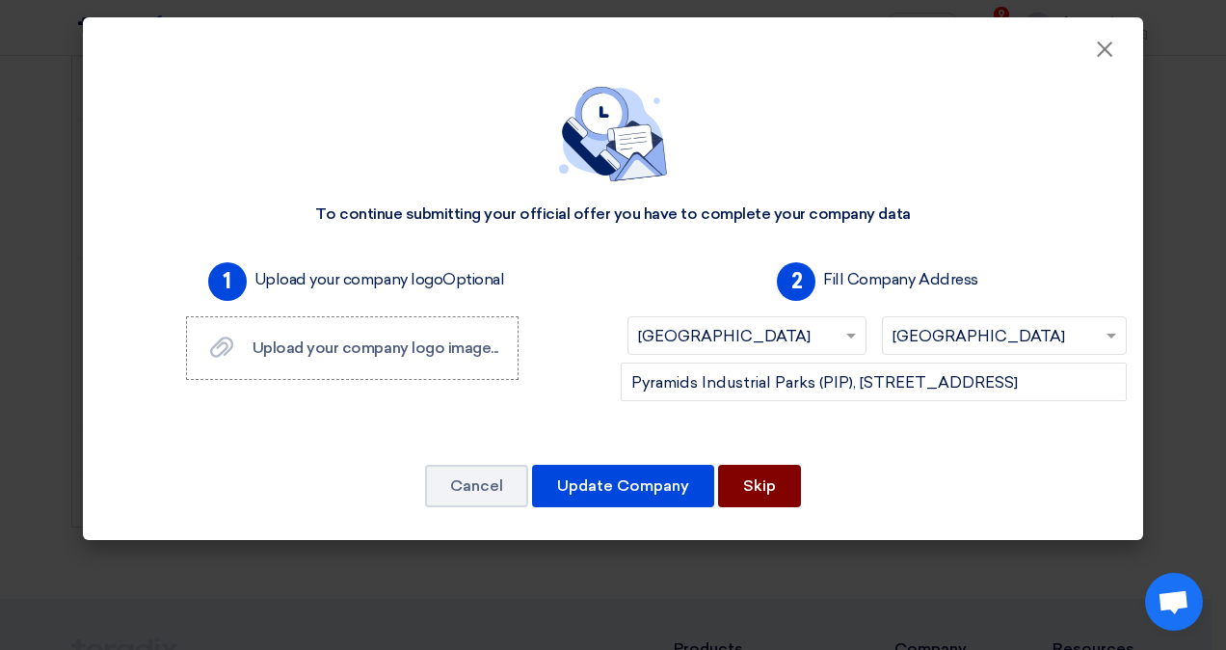
click at [785, 488] on button "Skip" at bounding box center [759, 486] width 83 height 42
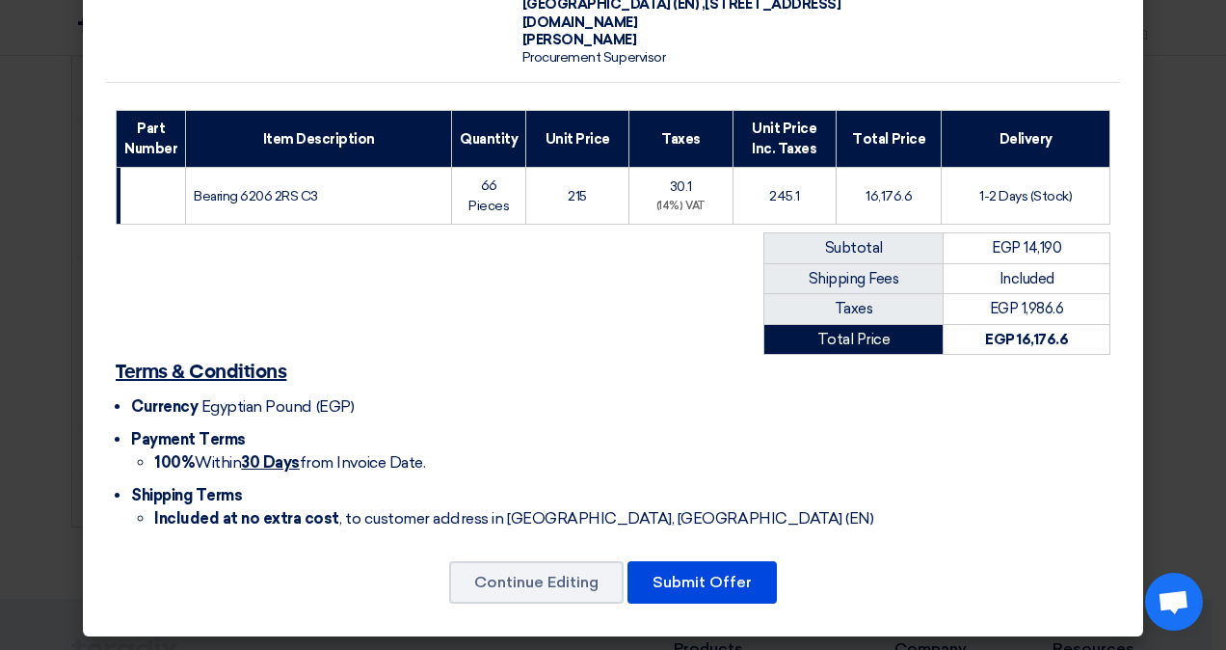
scroll to position [204, 0]
click at [703, 566] on button "Submit Offer" at bounding box center [702, 582] width 149 height 42
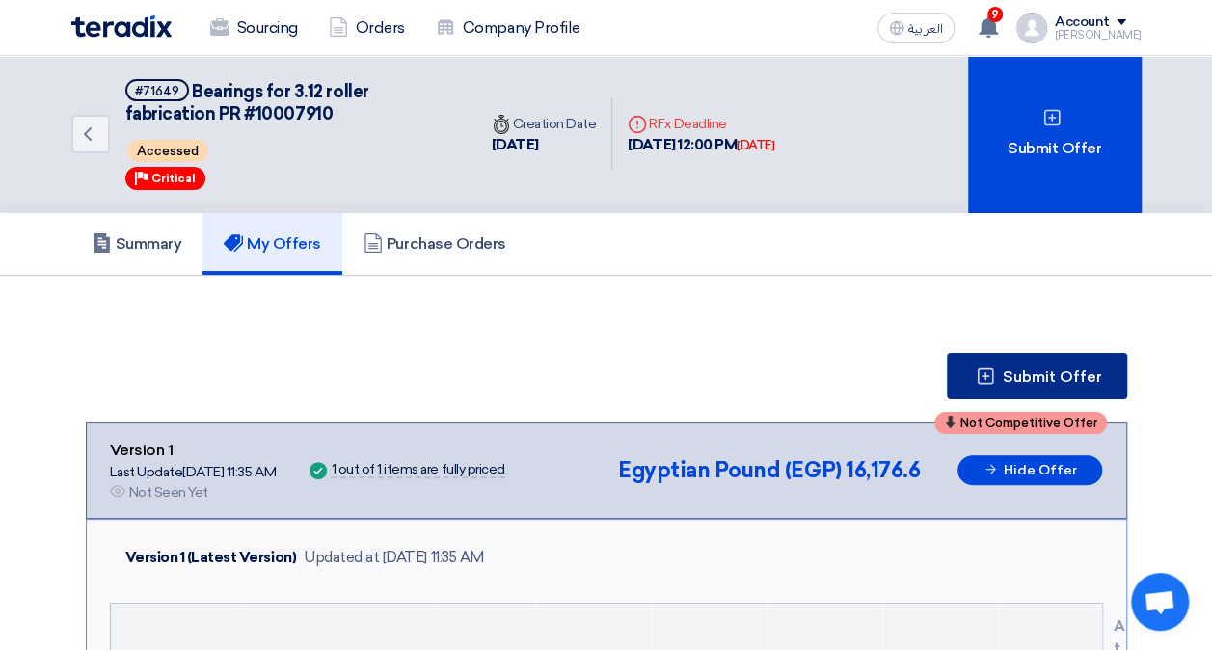
click at [1037, 370] on span "Submit Offer" at bounding box center [1052, 376] width 99 height 15
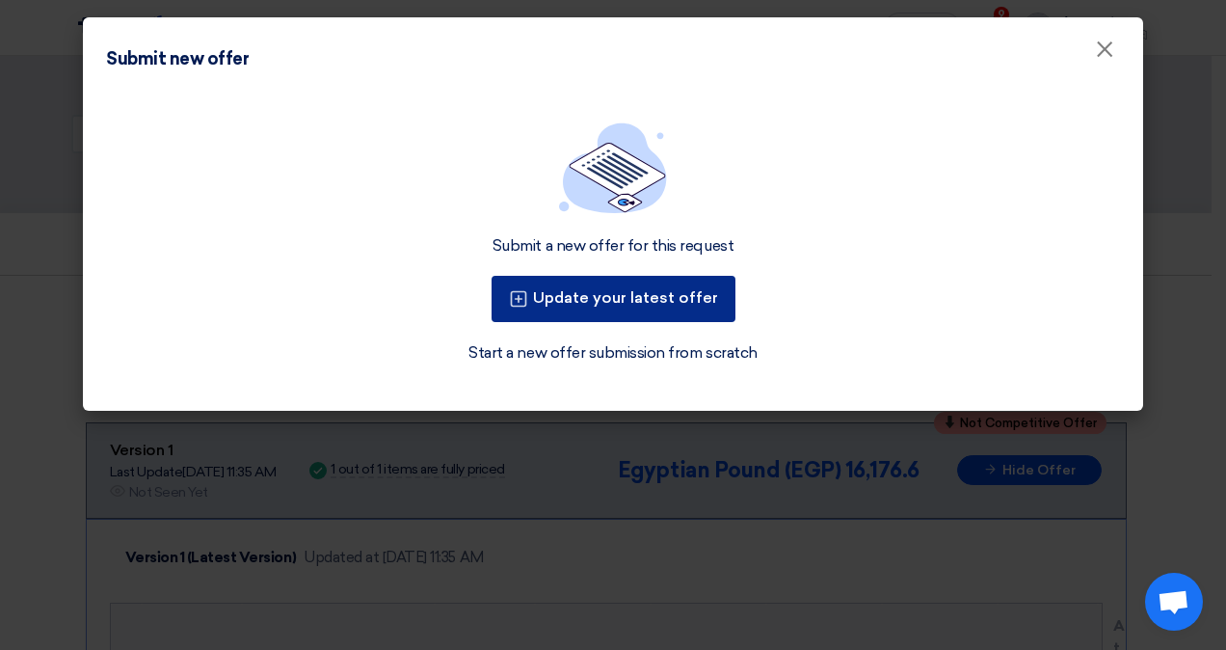
click at [617, 295] on button "Update your latest offer" at bounding box center [614, 299] width 244 height 46
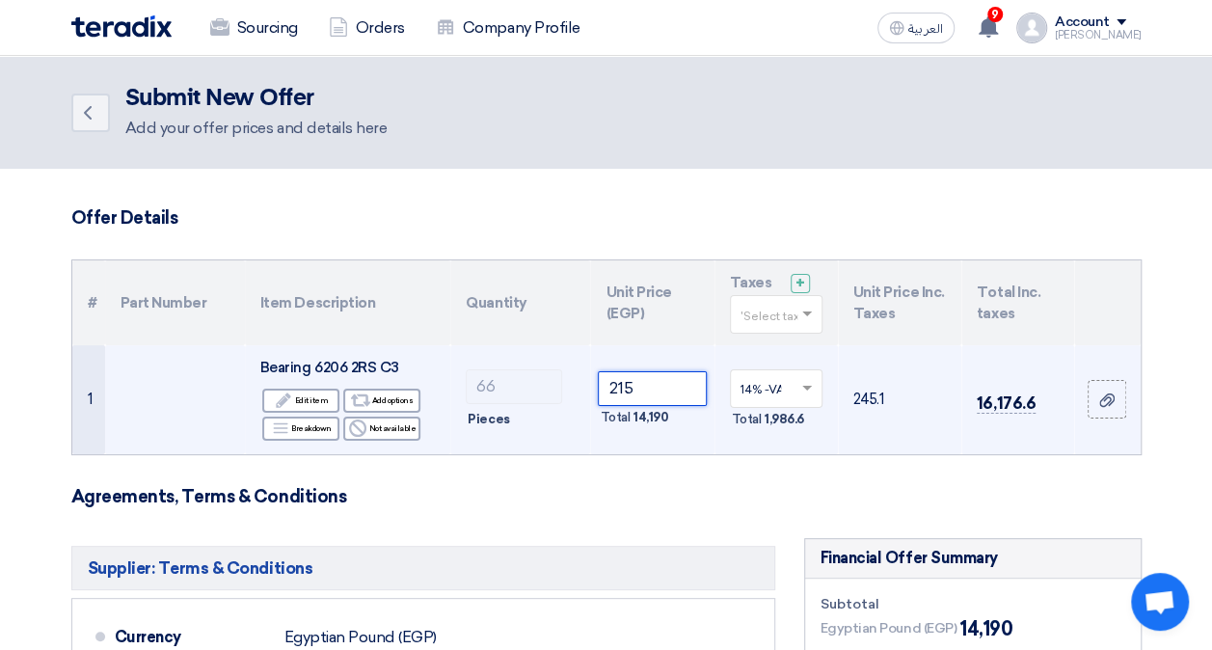
click at [655, 378] on input "215" at bounding box center [652, 388] width 108 height 35
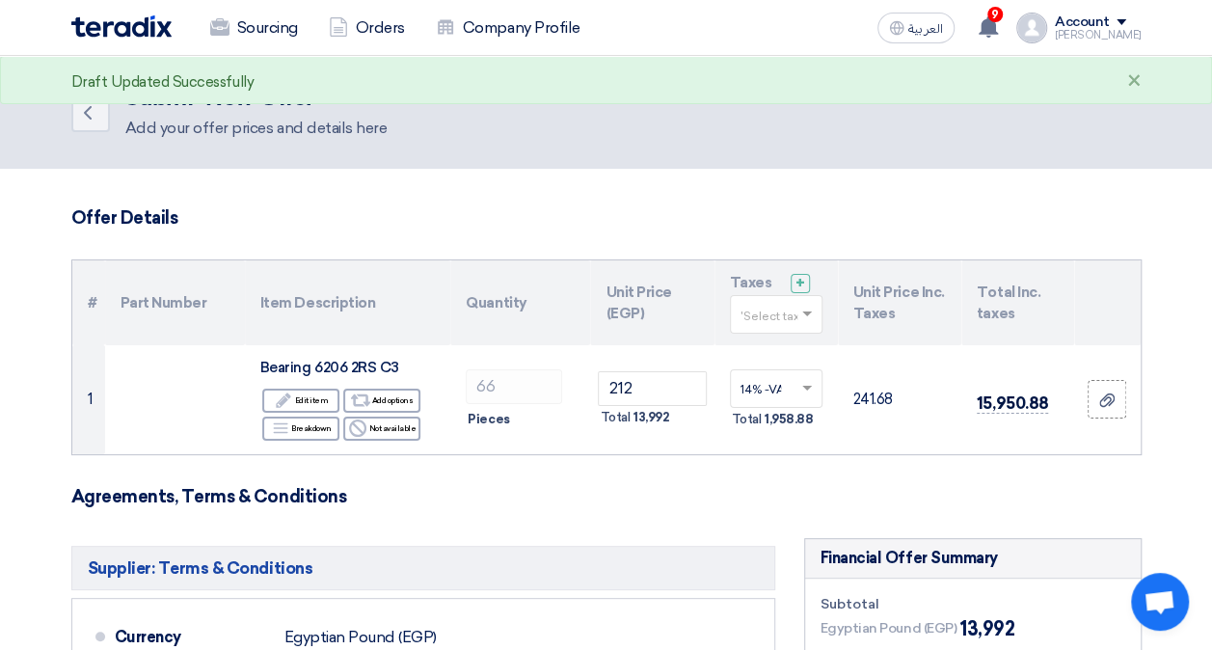
click at [628, 492] on h3 "Agreements, Terms & Conditions" at bounding box center [606, 496] width 1070 height 21
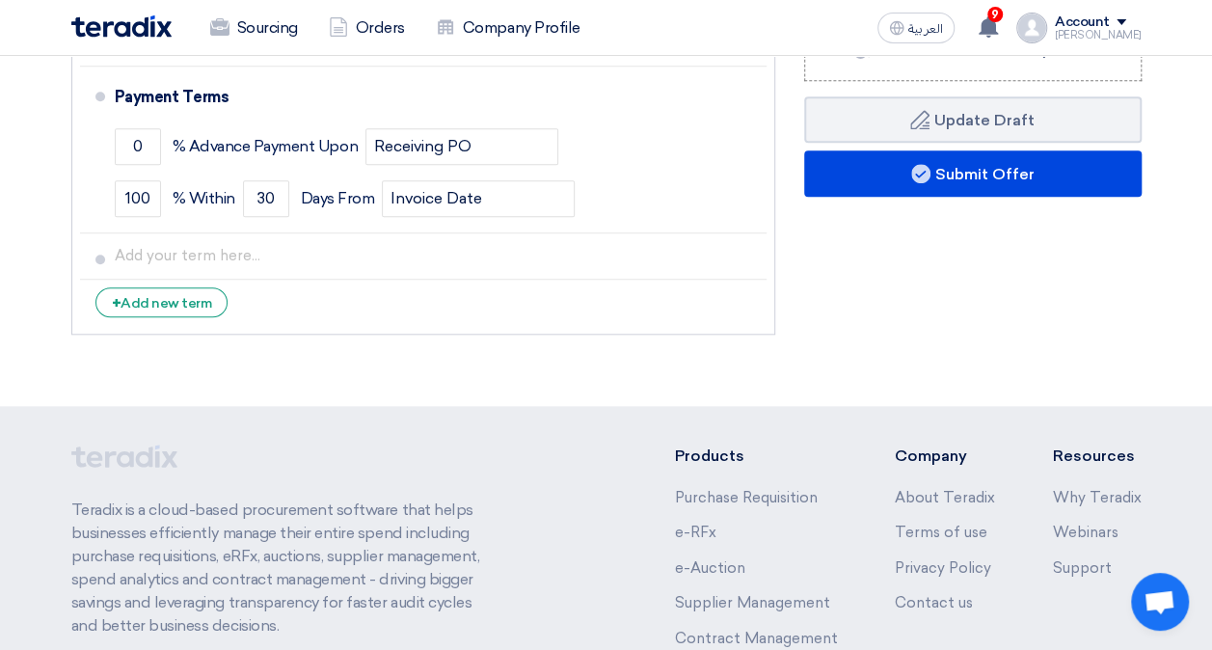
scroll to position [675, 0]
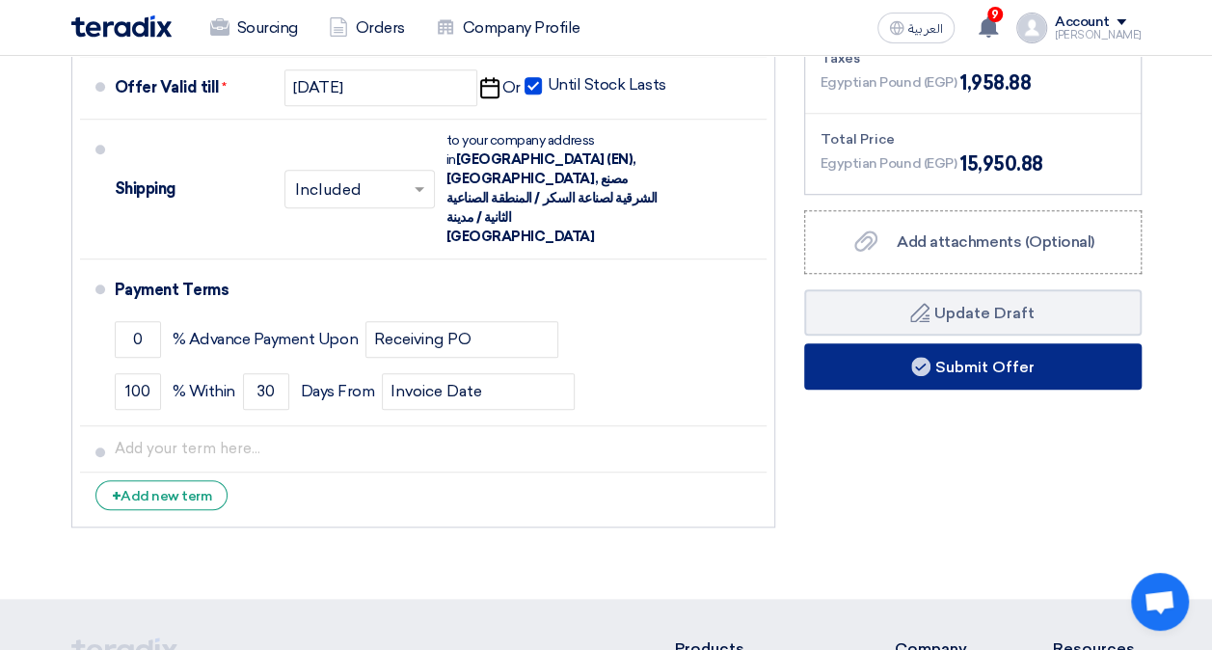
click at [933, 376] on button "Submit Offer" at bounding box center [972, 366] width 337 height 46
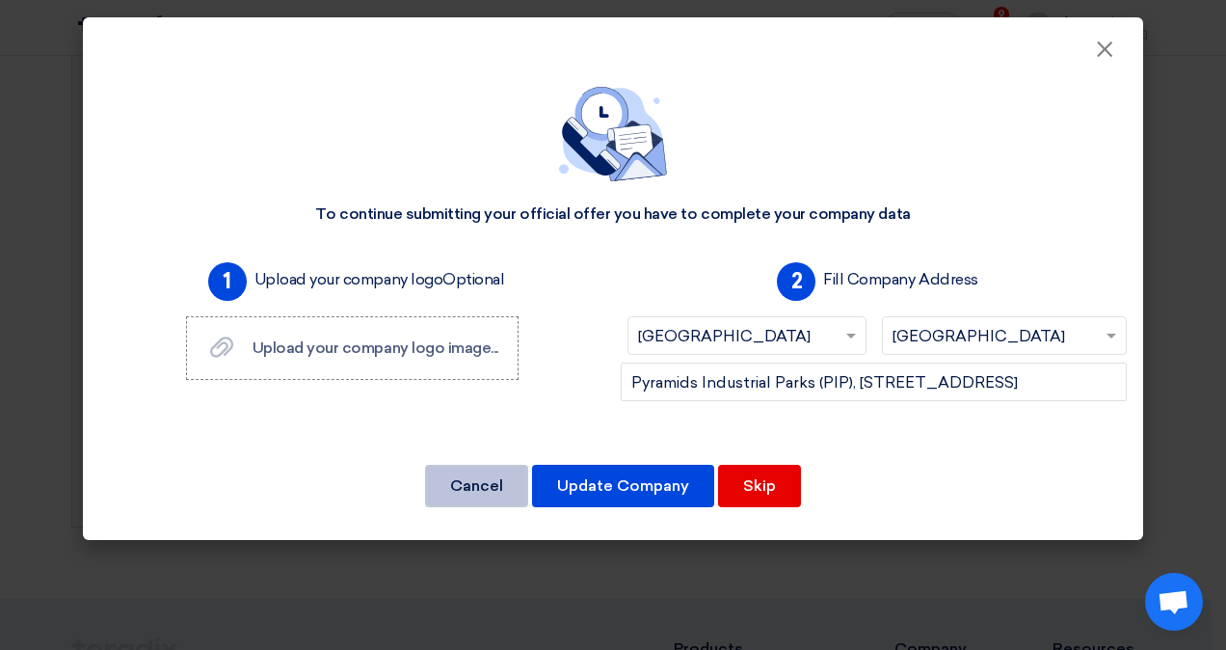
click at [512, 491] on button "Cancel" at bounding box center [476, 486] width 103 height 42
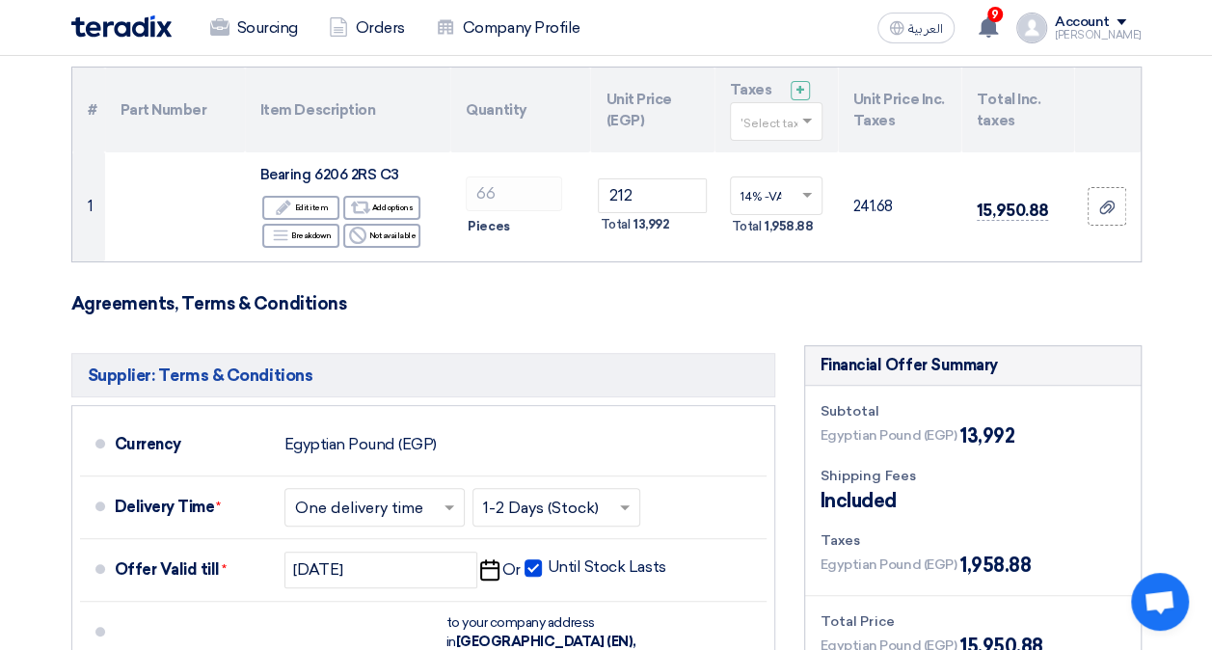
scroll to position [0, 0]
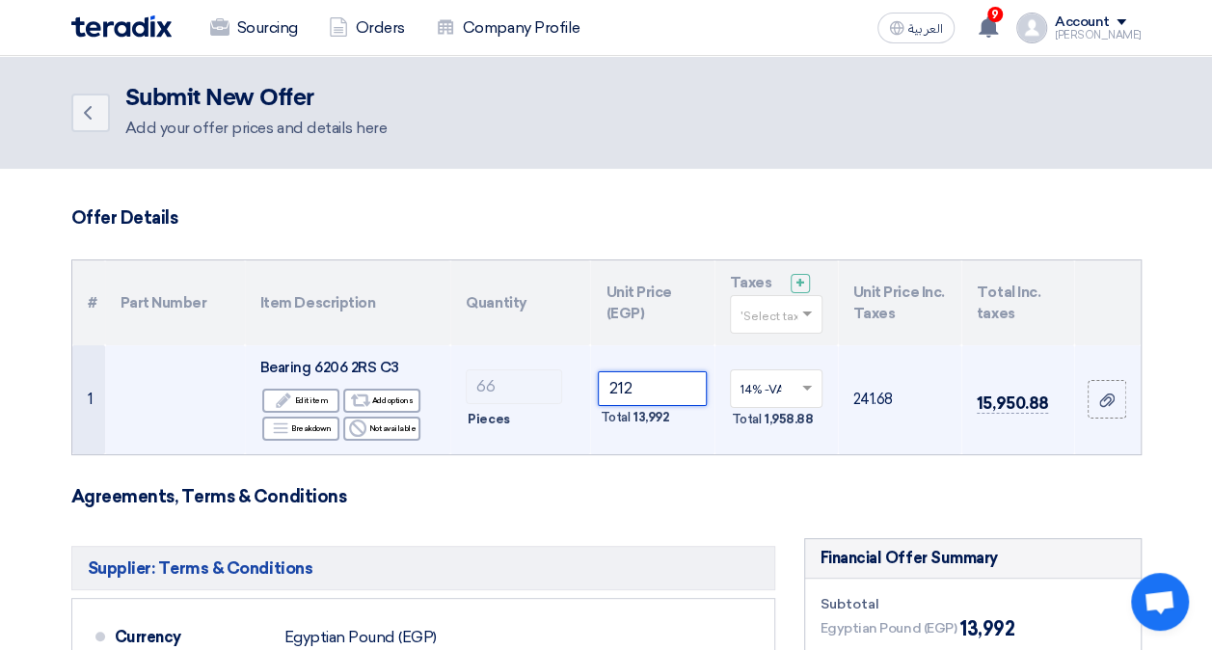
click at [652, 382] on input "212" at bounding box center [652, 388] width 108 height 35
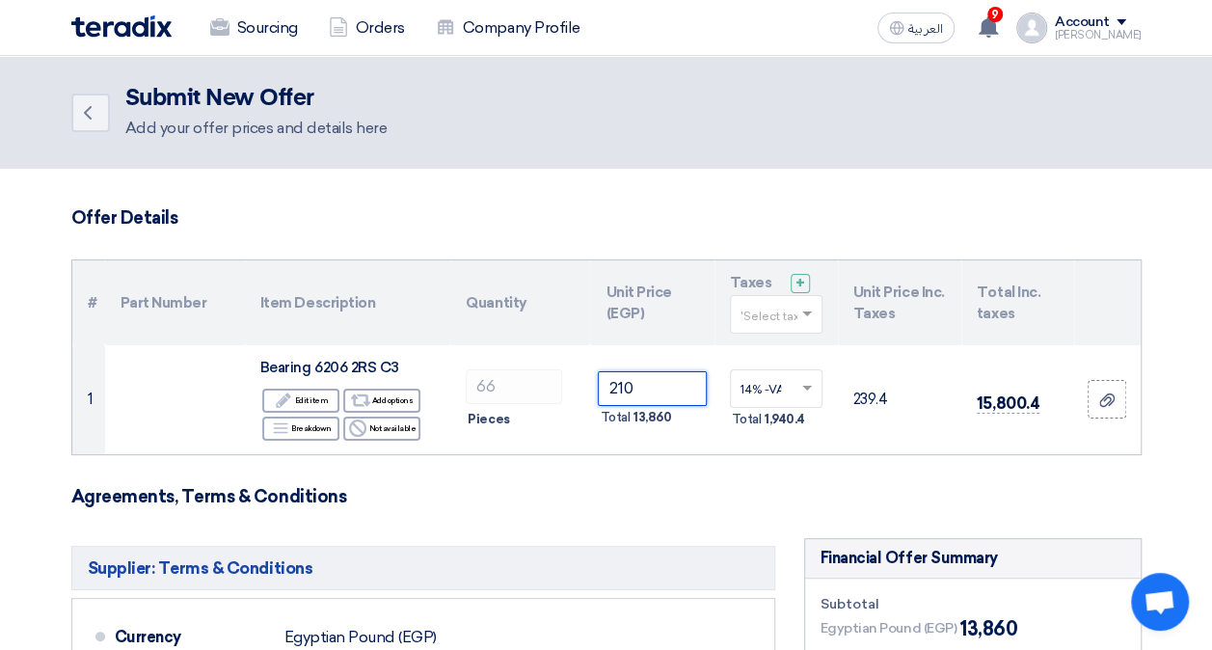
type input "210"
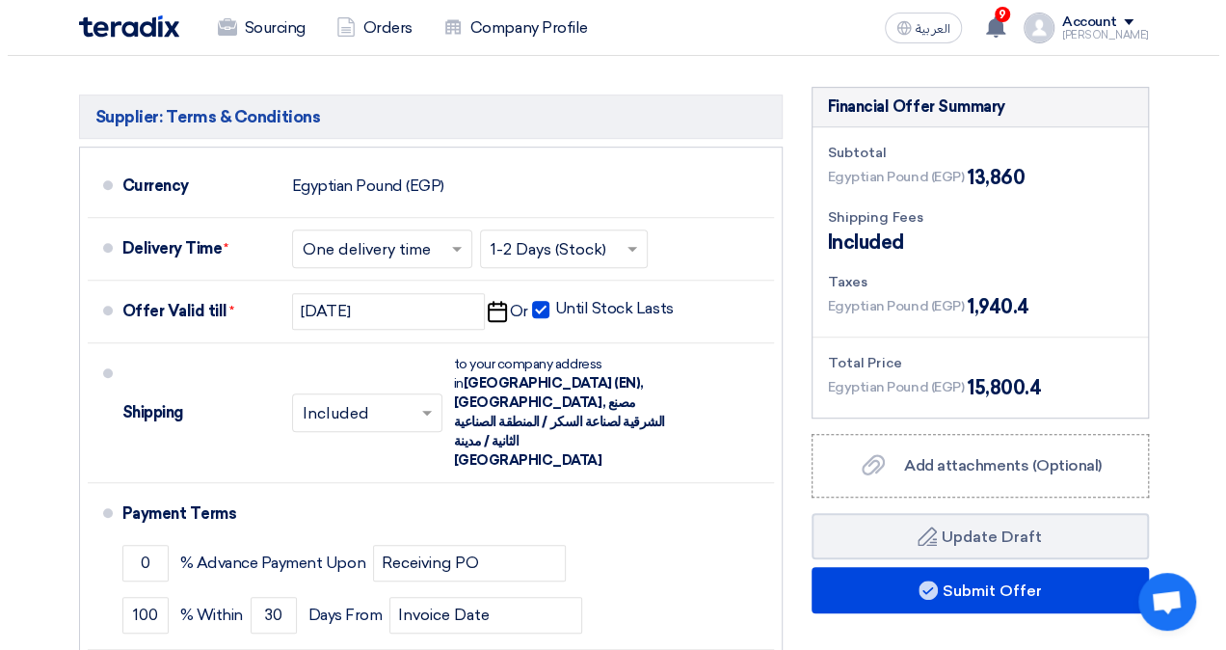
scroll to position [482, 0]
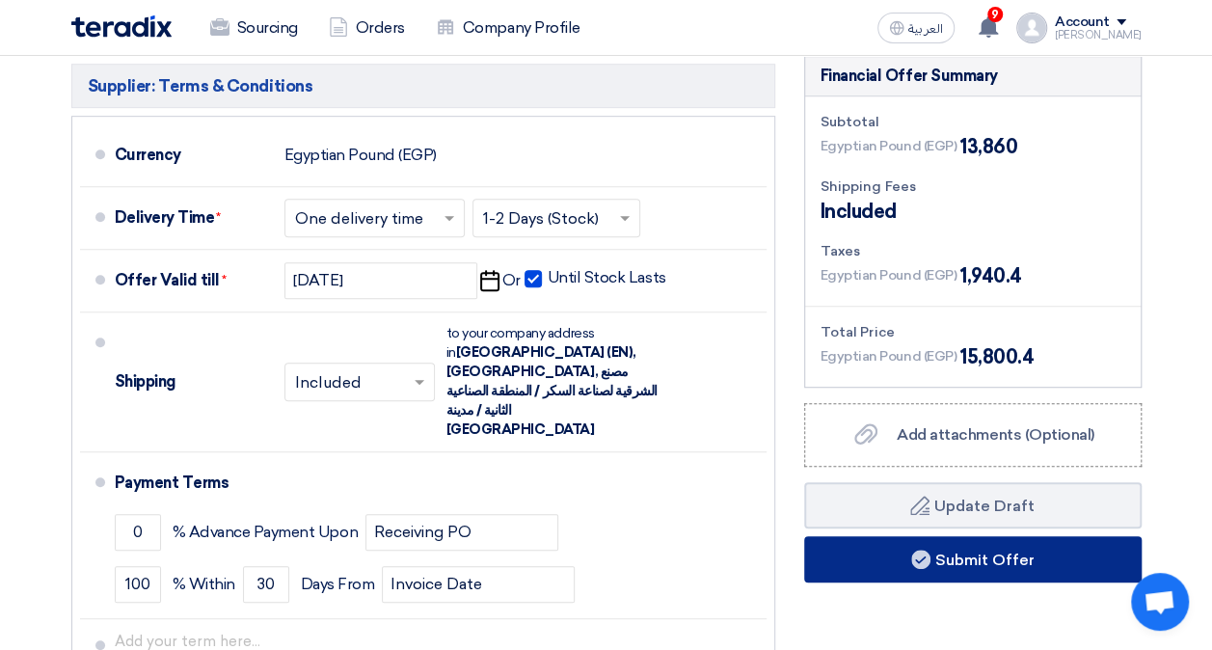
click at [971, 550] on button "Submit Offer" at bounding box center [972, 559] width 337 height 46
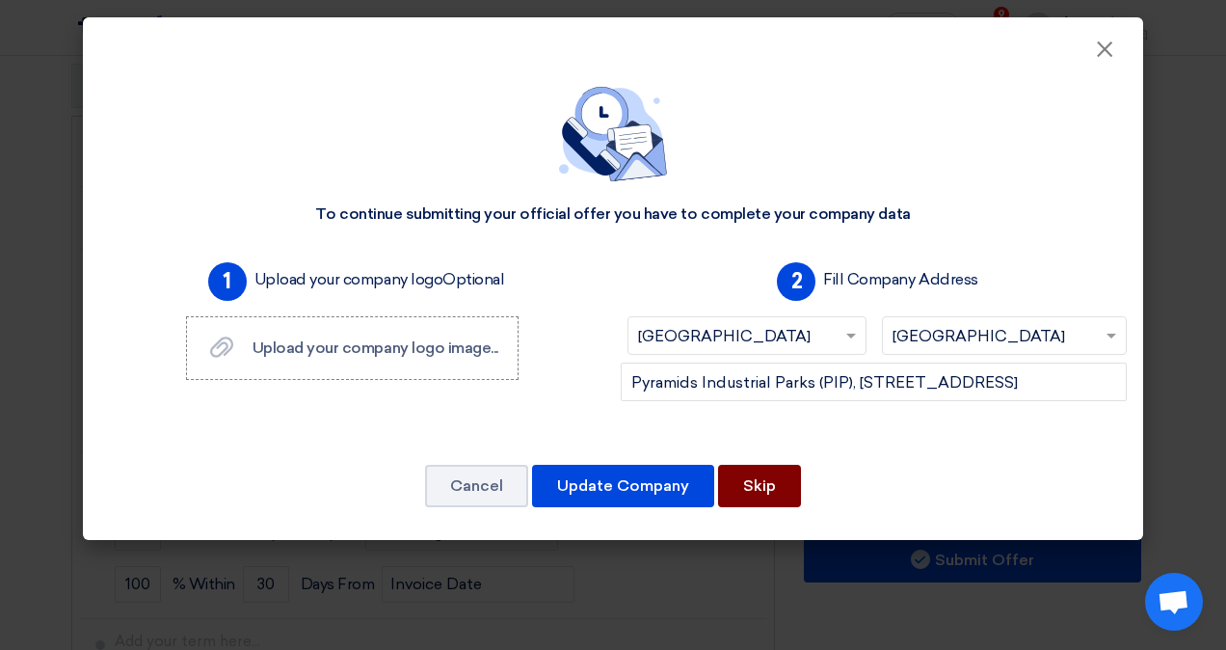
click at [758, 485] on button "Skip" at bounding box center [759, 486] width 83 height 42
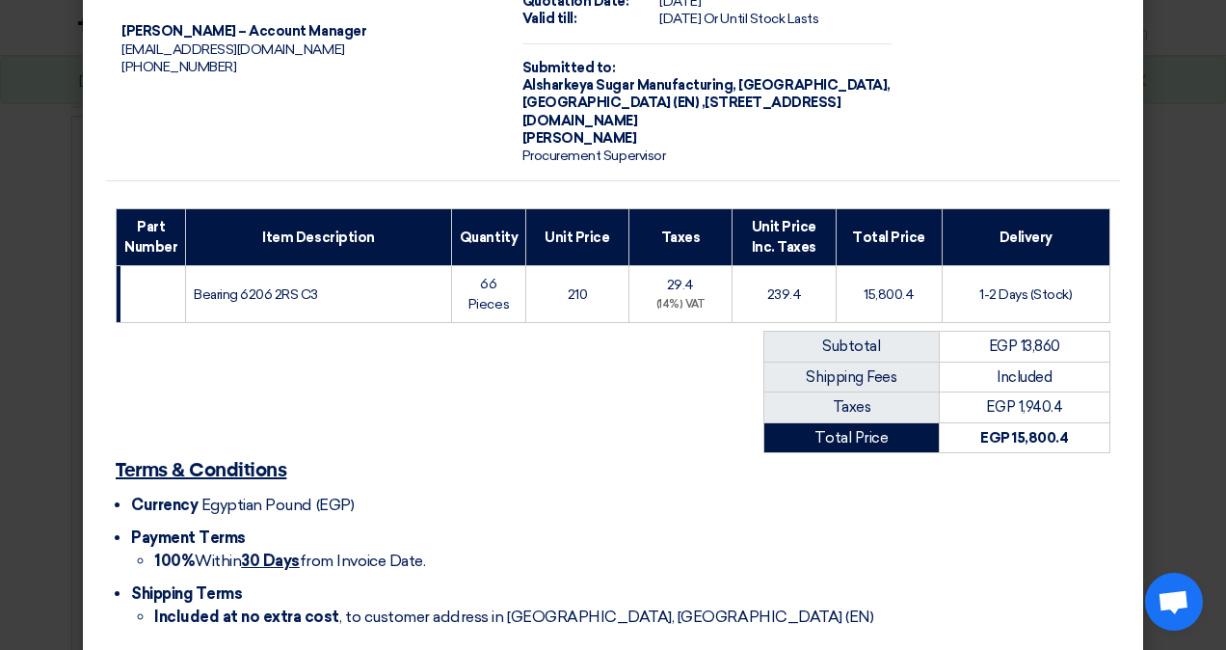
scroll to position [204, 0]
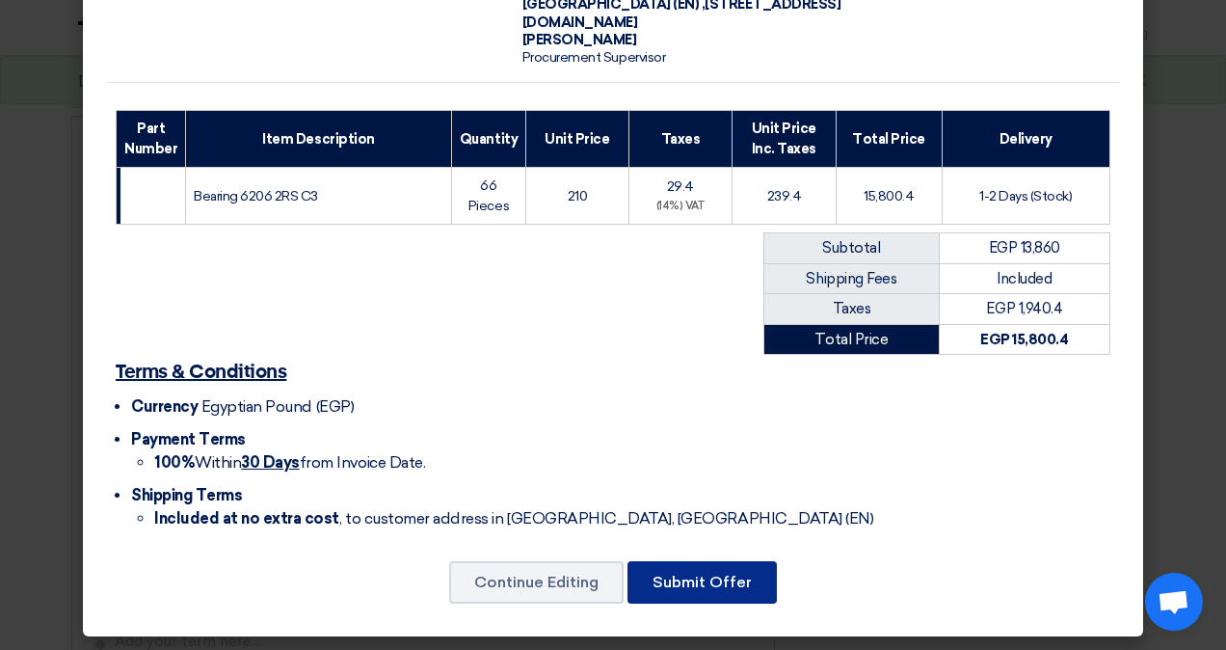
click at [711, 567] on button "Submit Offer" at bounding box center [702, 582] width 149 height 42
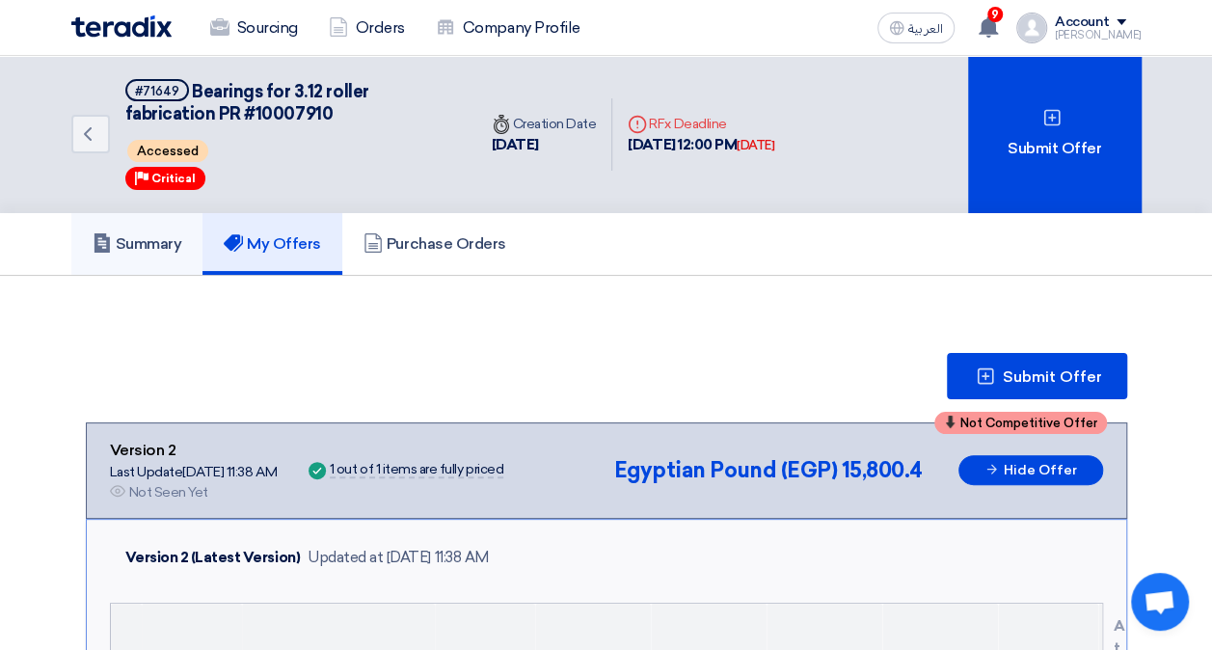
click at [172, 228] on link "Summary" at bounding box center [137, 244] width 132 height 62
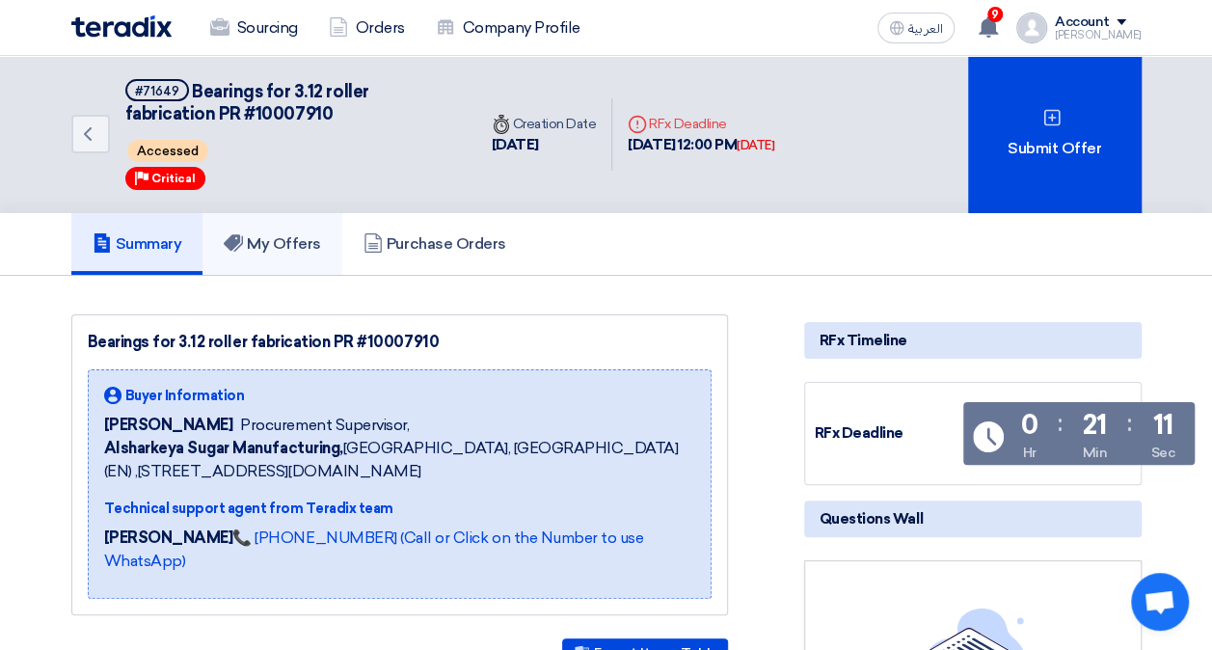
click at [282, 245] on h5 "My Offers" at bounding box center [272, 243] width 97 height 19
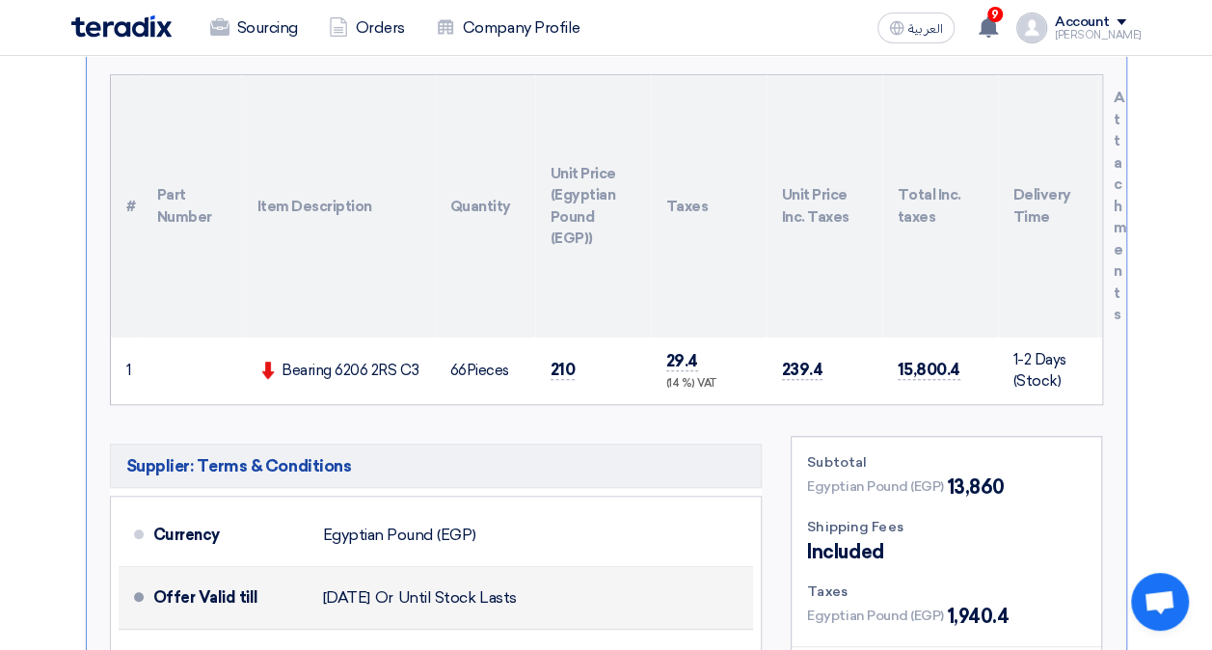
scroll to position [482, 0]
